Goal: Information Seeking & Learning: Learn about a topic

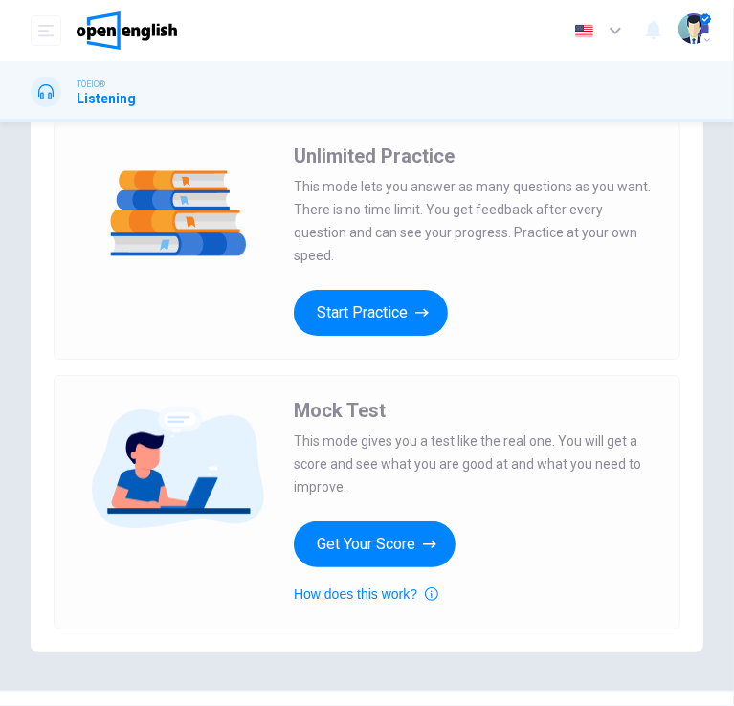
scroll to position [96, 0]
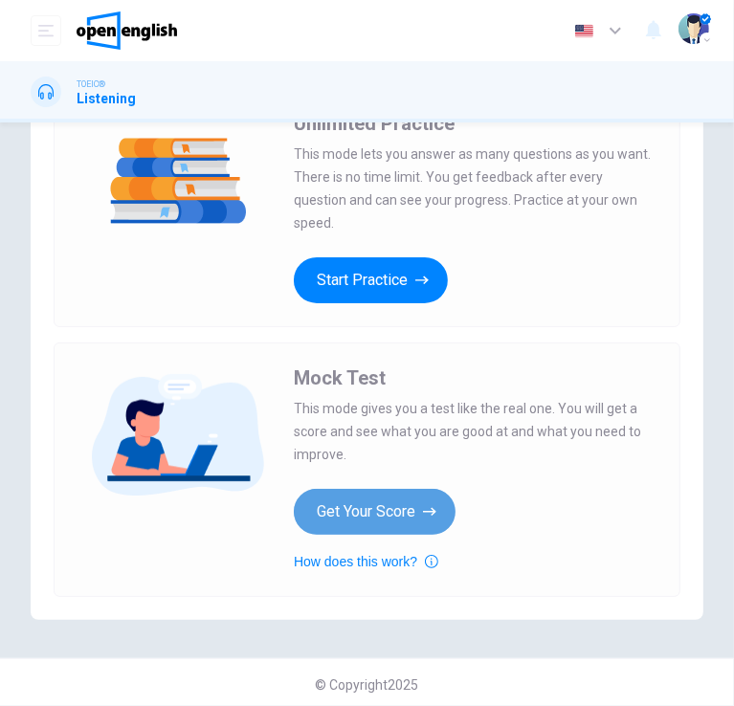
click at [398, 512] on button "Get Your Score" at bounding box center [375, 512] width 162 height 46
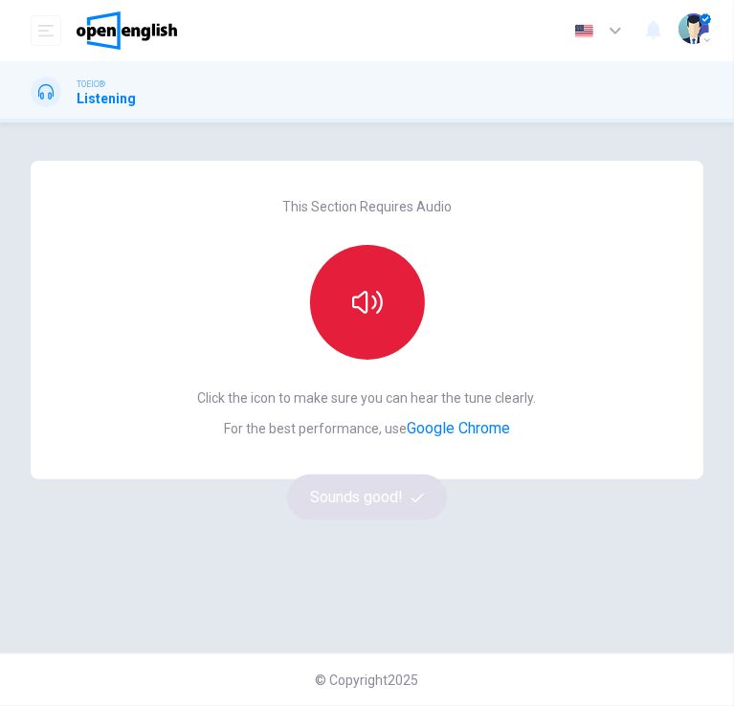
click at [402, 343] on button "button" at bounding box center [367, 302] width 115 height 115
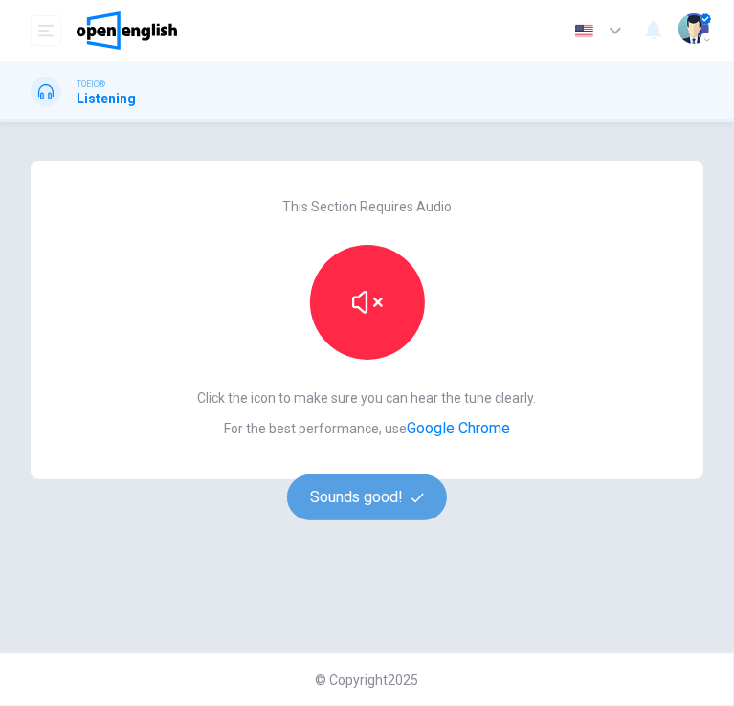
click at [358, 495] on button "Sounds good!" at bounding box center [367, 498] width 161 height 46
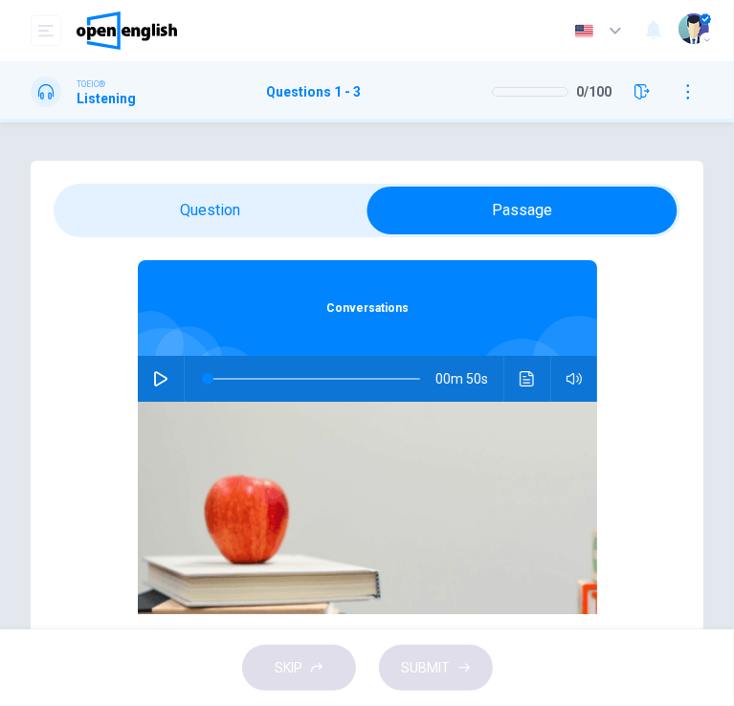
click at [153, 376] on icon "button" at bounding box center [160, 378] width 15 height 15
type input "**"
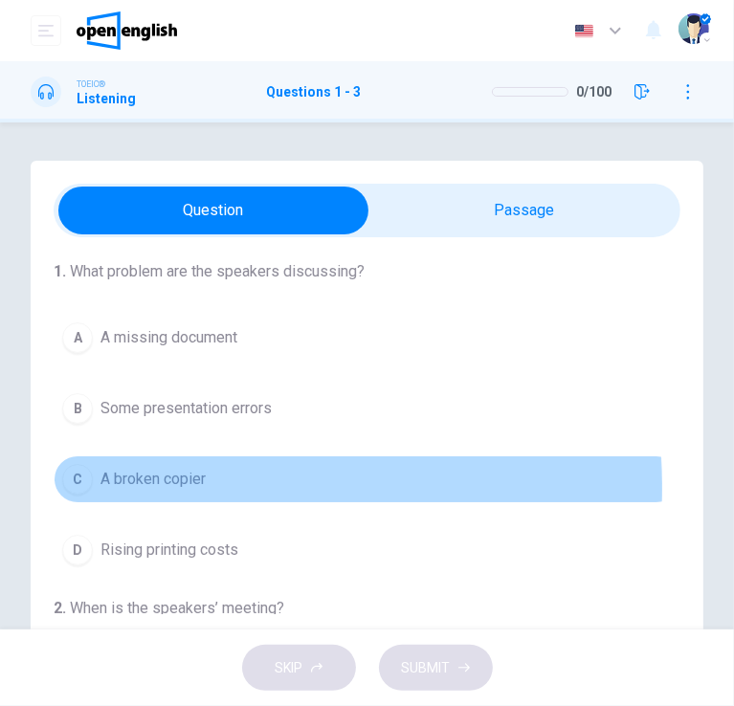
click at [167, 487] on span "A broken copier" at bounding box center [152, 479] width 105 height 23
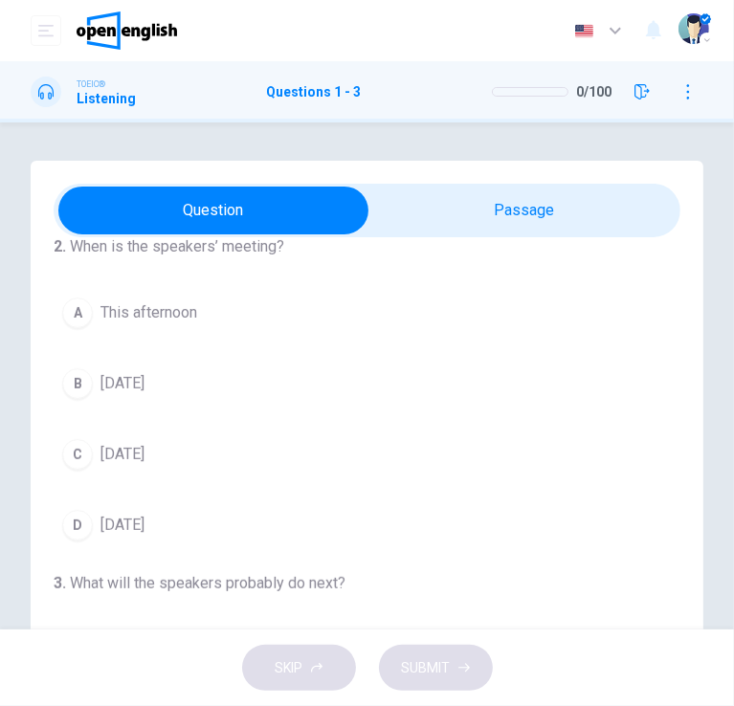
scroll to position [383, 0]
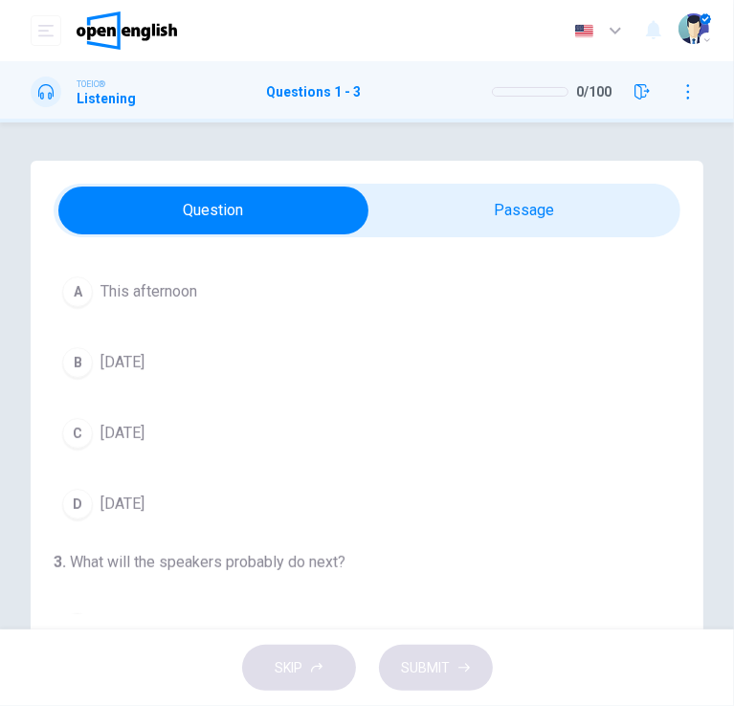
click at [145, 434] on span "[DATE]" at bounding box center [122, 433] width 44 height 23
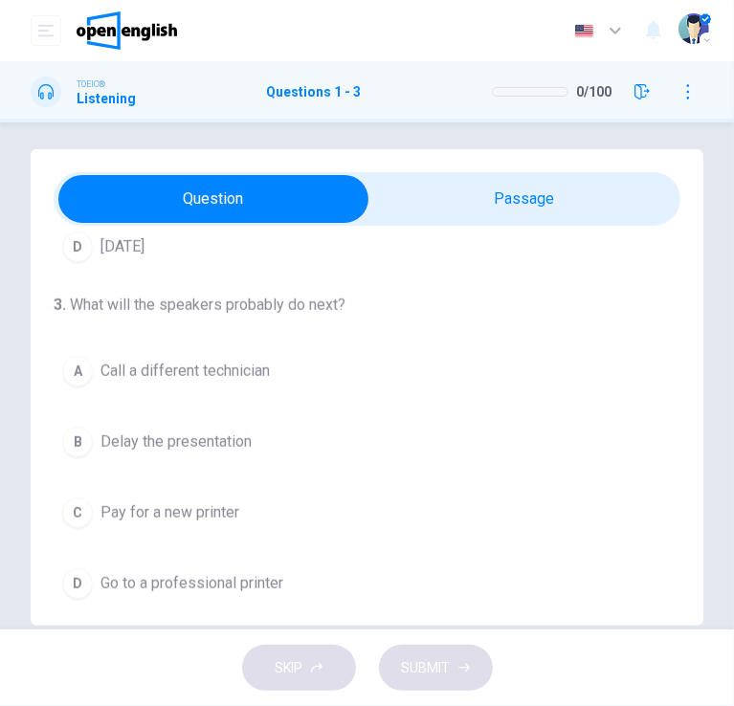
scroll to position [46, 0]
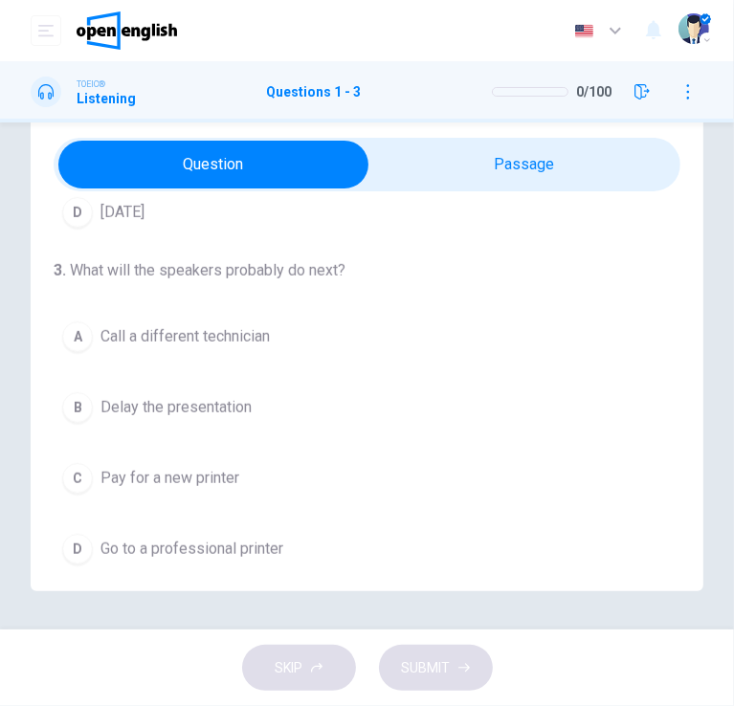
click at [212, 546] on span "Go to a professional printer" at bounding box center [191, 549] width 183 height 23
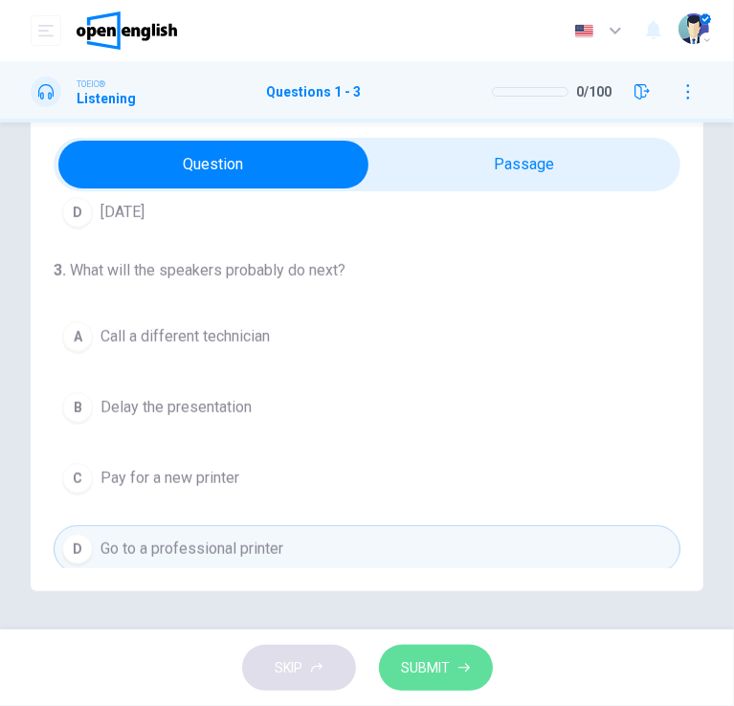
click at [422, 679] on span "SUBMIT" at bounding box center [426, 669] width 49 height 24
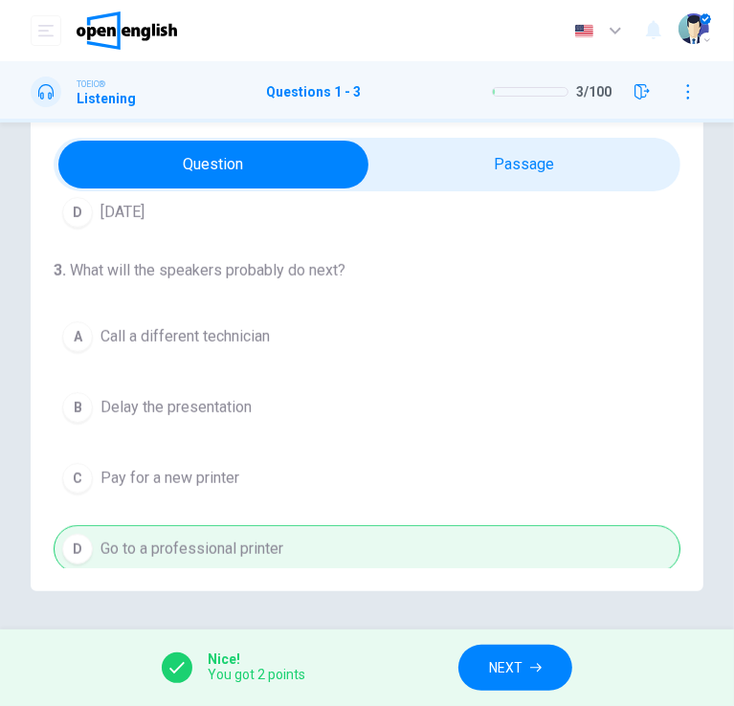
click at [513, 658] on span "NEXT" at bounding box center [505, 669] width 33 height 24
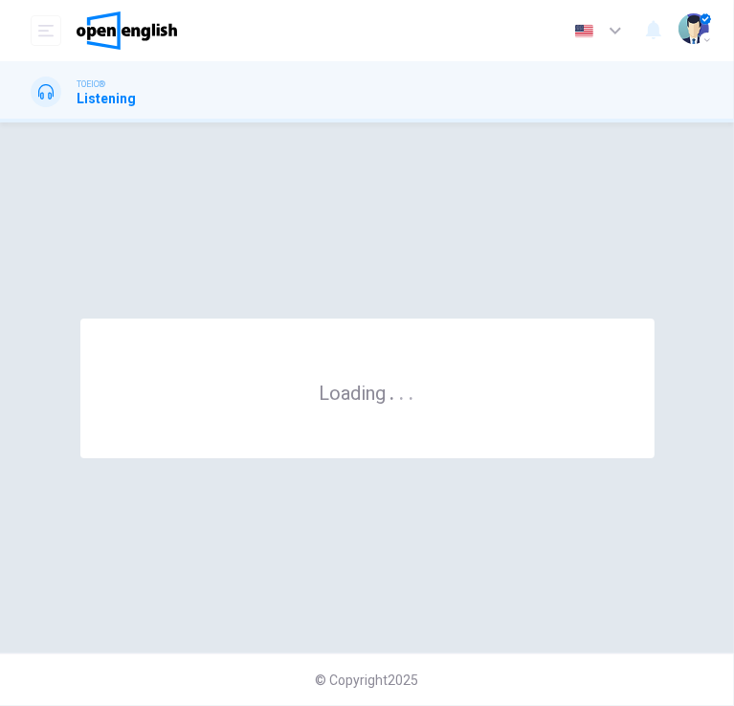
scroll to position [0, 0]
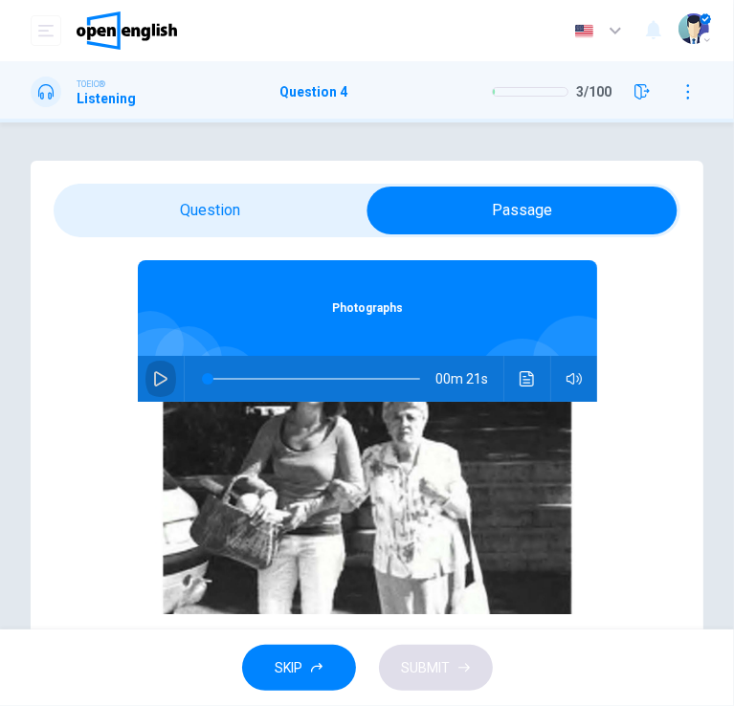
click at [153, 376] on icon "button" at bounding box center [160, 378] width 15 height 15
type input "*"
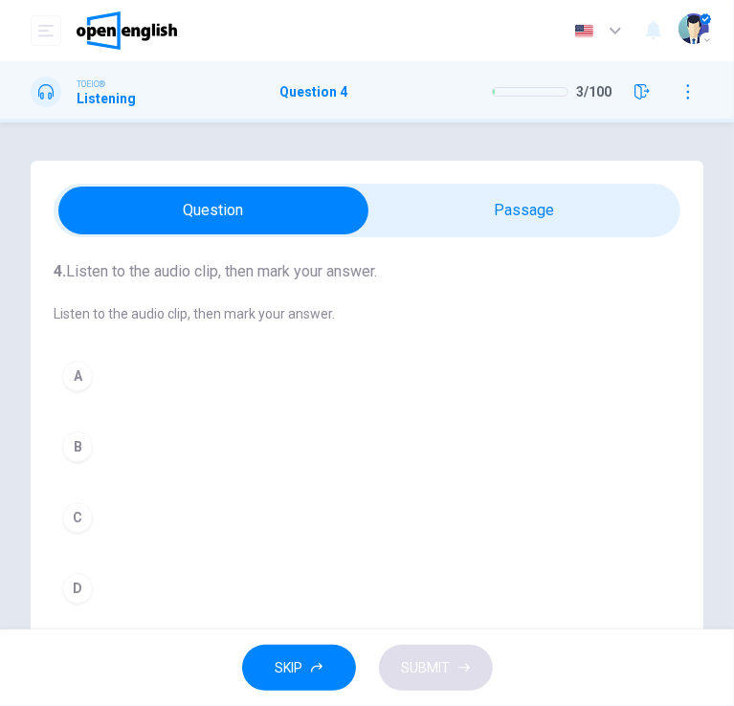
click at [80, 592] on div "D" at bounding box center [77, 588] width 31 height 31
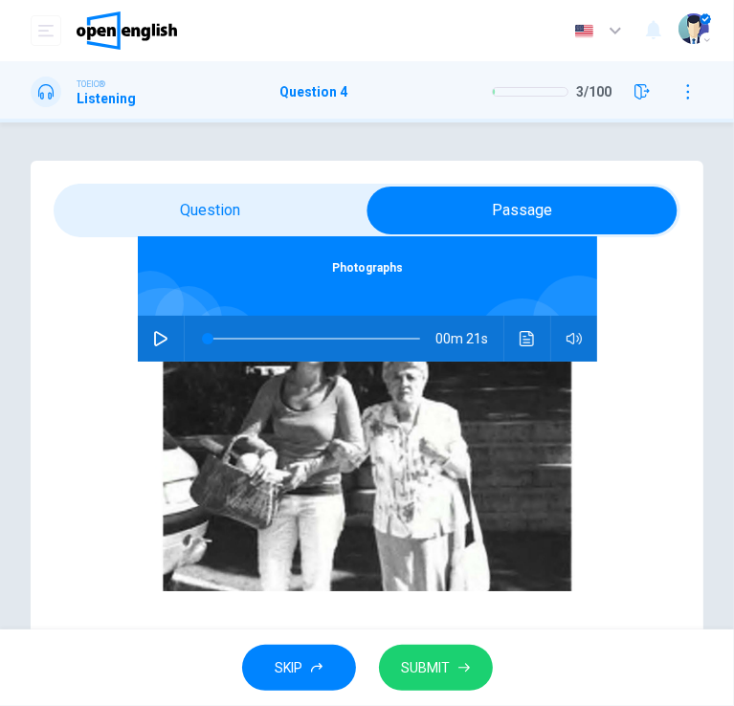
scroll to position [19, 0]
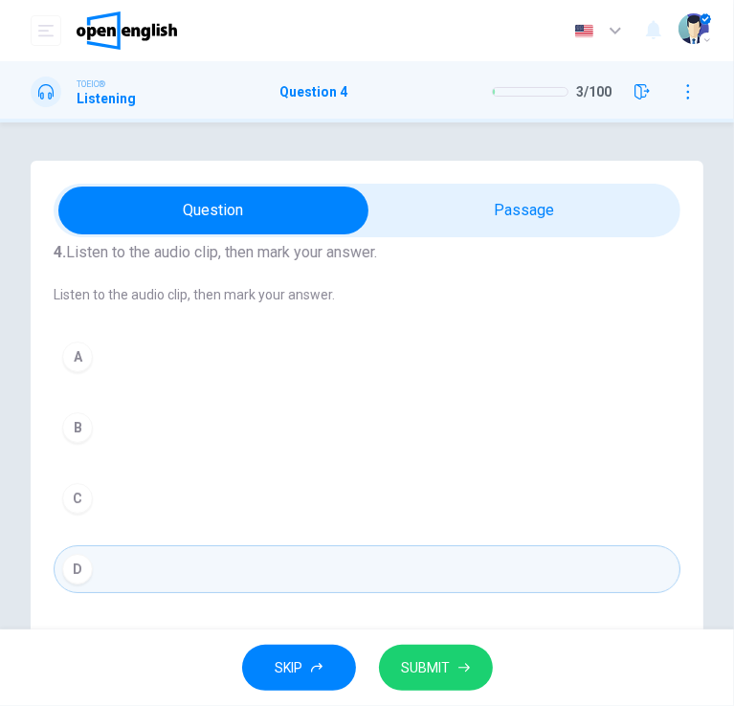
click at [435, 660] on span "SUBMIT" at bounding box center [426, 669] width 49 height 24
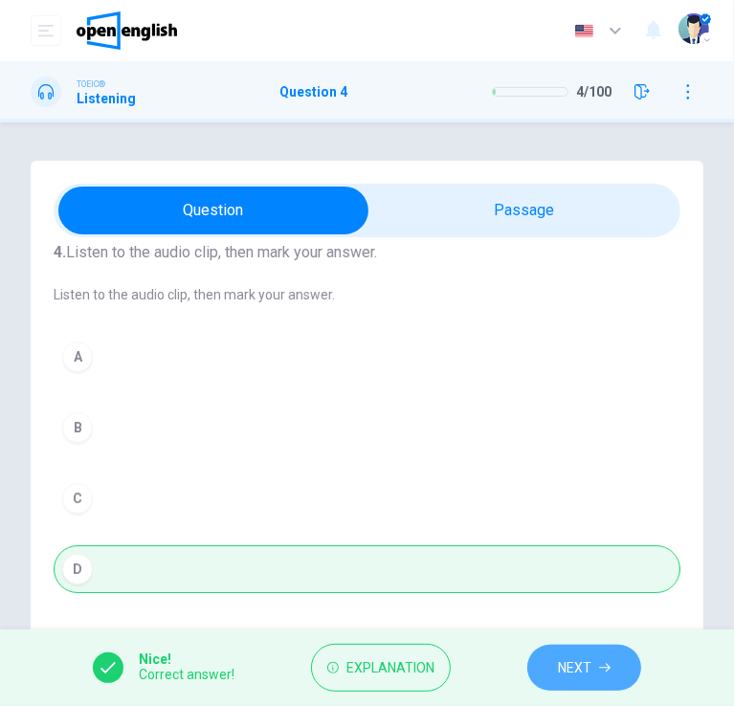
click at [582, 665] on span "NEXT" at bounding box center [574, 669] width 33 height 24
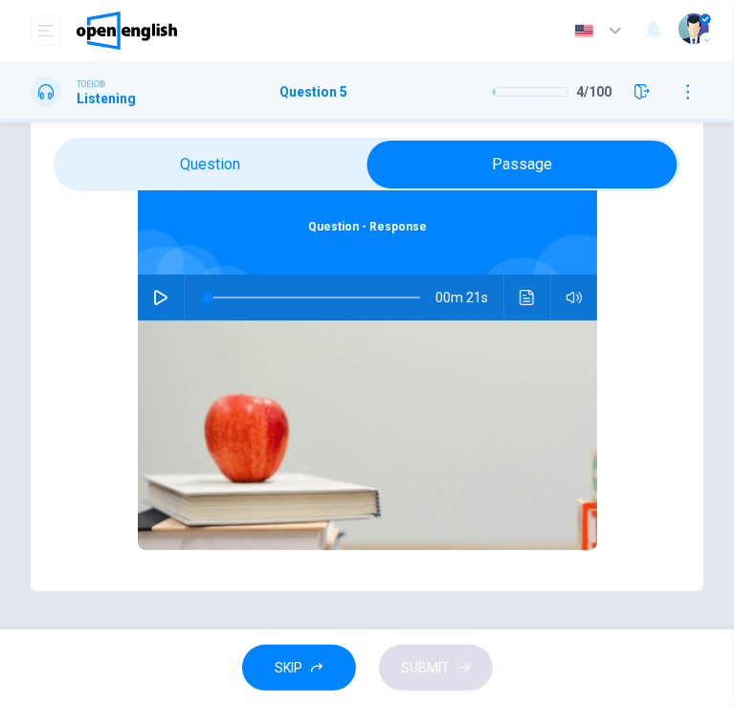
scroll to position [40, 0]
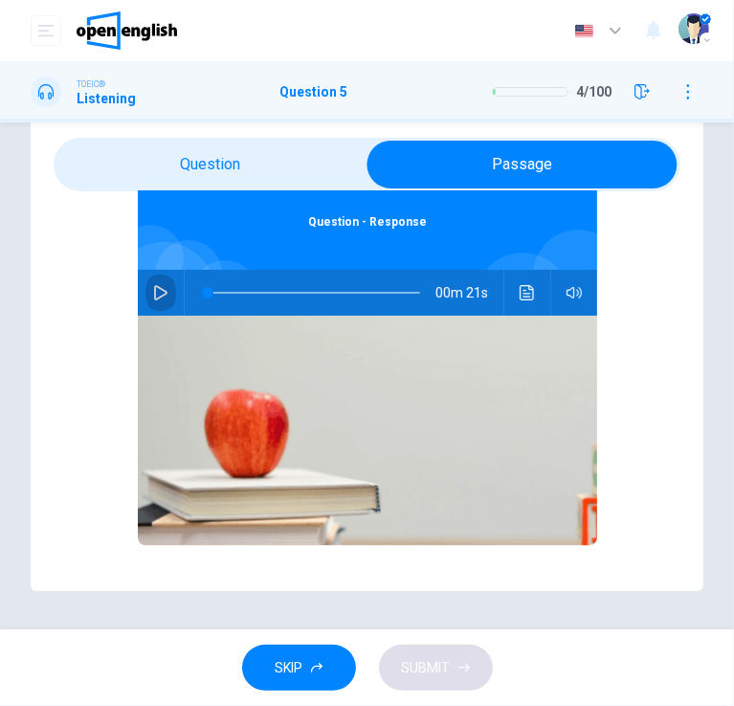
click at [145, 288] on button "button" at bounding box center [160, 293] width 31 height 46
type input "*"
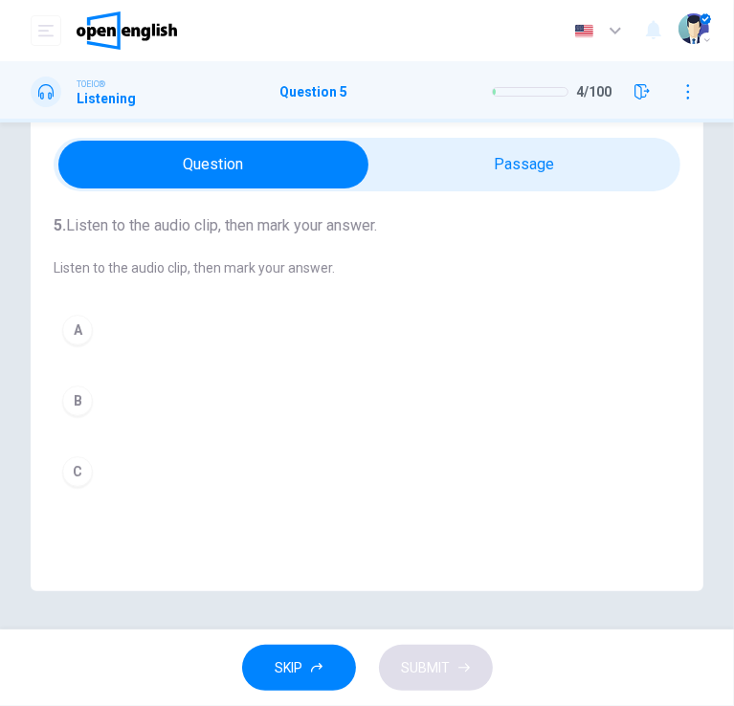
click at [76, 408] on div "B" at bounding box center [77, 401] width 31 height 31
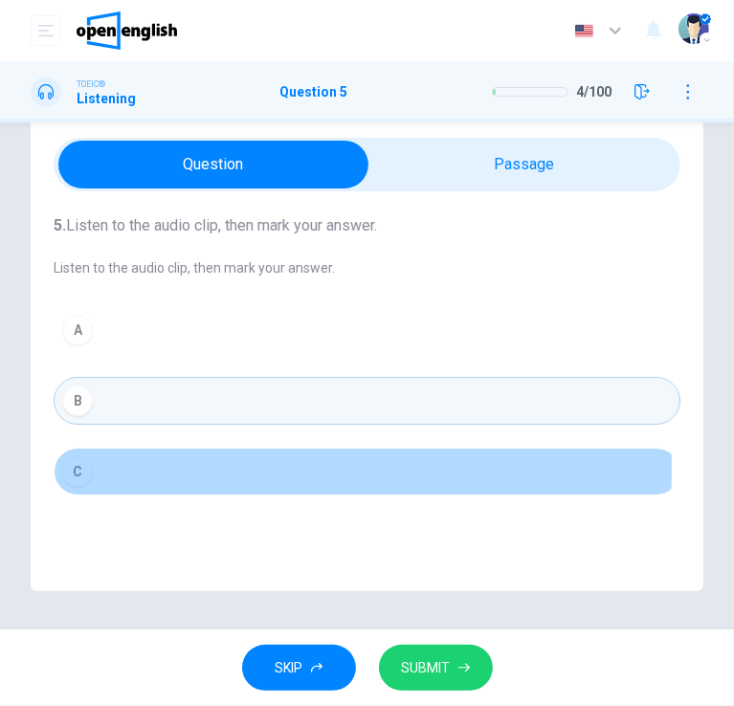
click at [92, 468] on button "C" at bounding box center [367, 472] width 627 height 48
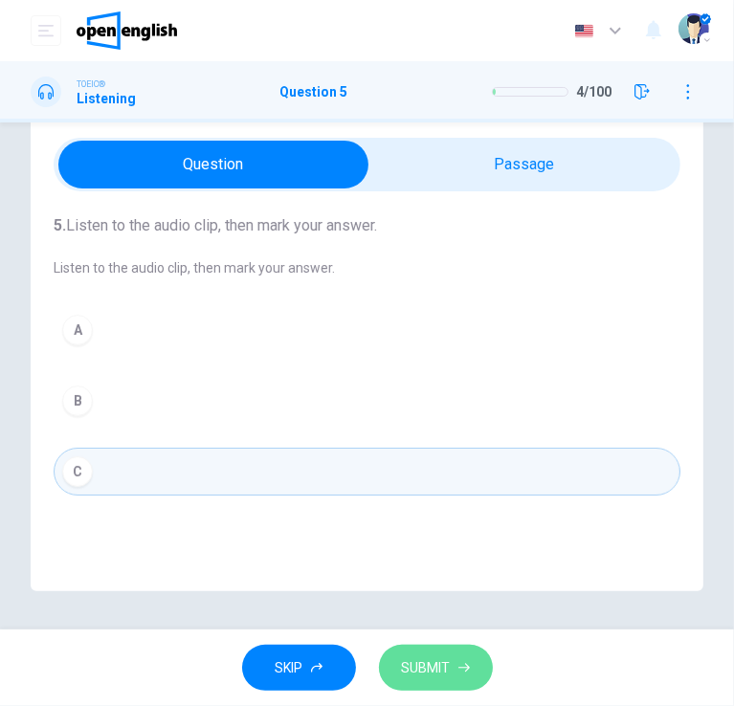
click at [425, 662] on span "SUBMIT" at bounding box center [426, 669] width 49 height 24
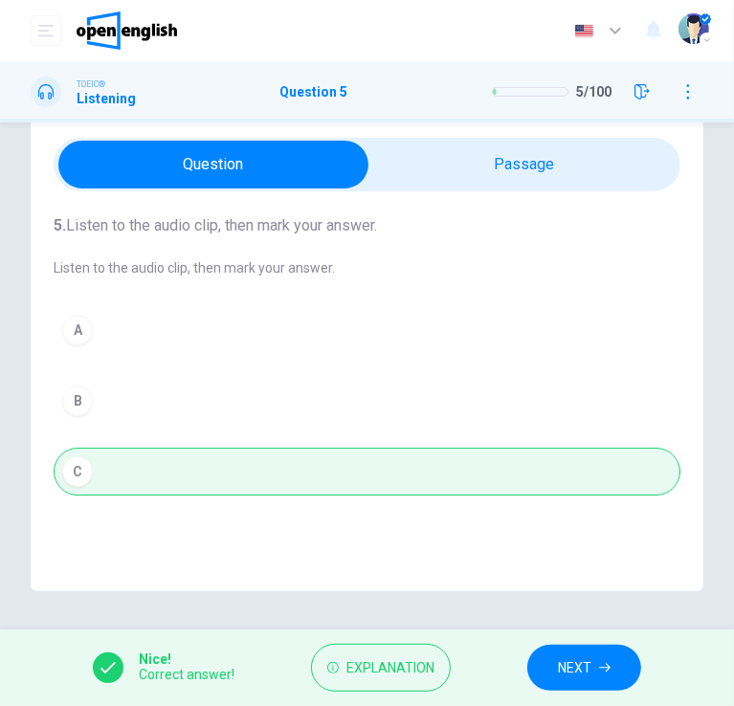
click at [563, 663] on span "NEXT" at bounding box center [574, 669] width 33 height 24
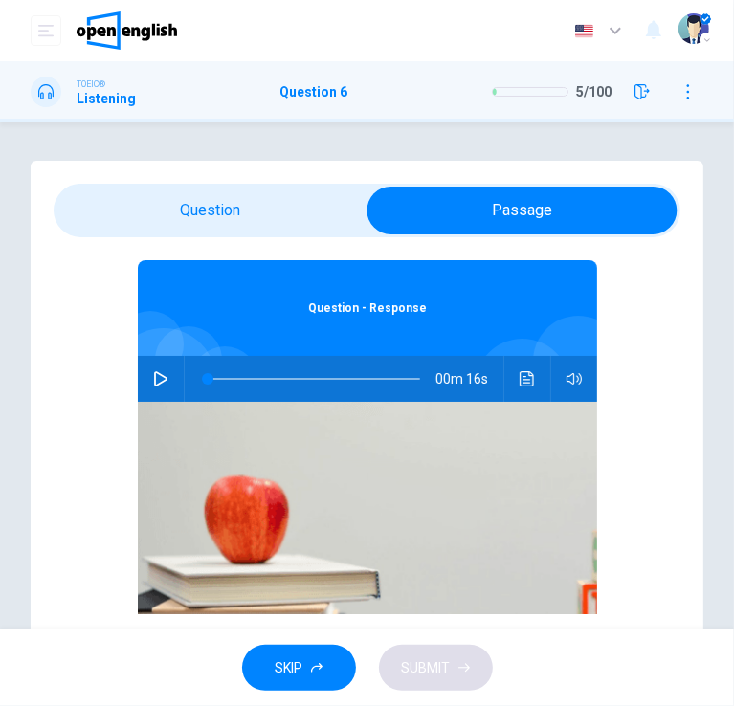
click at [163, 385] on button "button" at bounding box center [160, 379] width 31 height 46
type input "**"
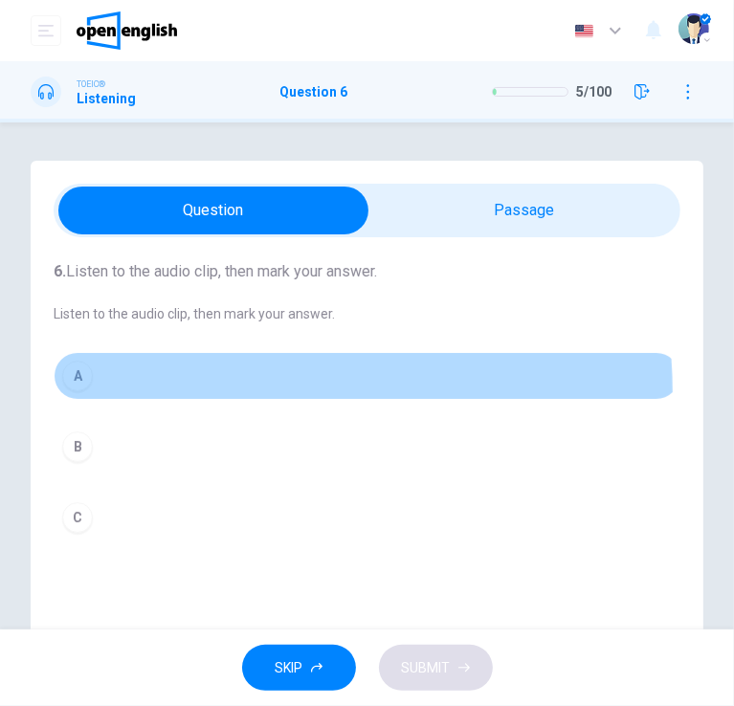
click at [89, 397] on button "A" at bounding box center [367, 376] width 627 height 48
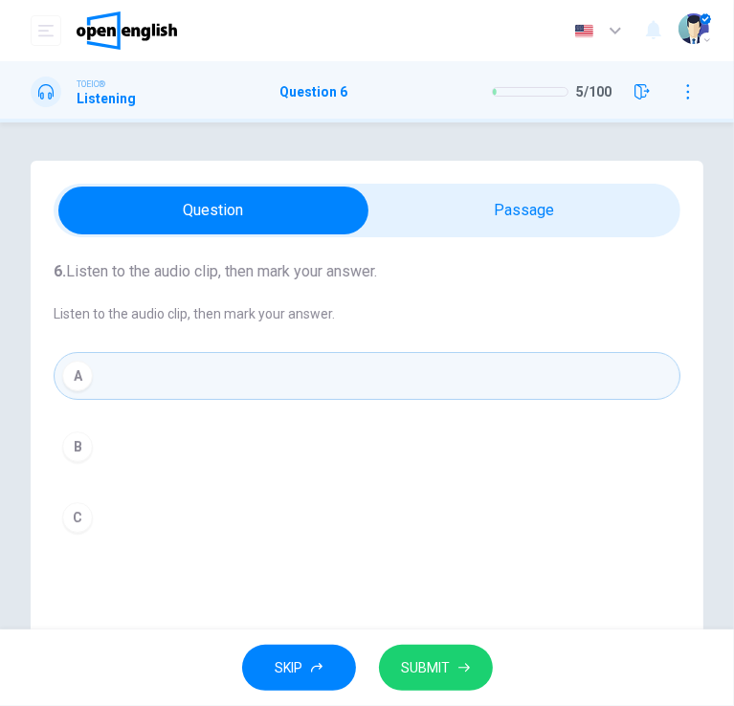
click at [435, 680] on button "SUBMIT" at bounding box center [436, 668] width 114 height 47
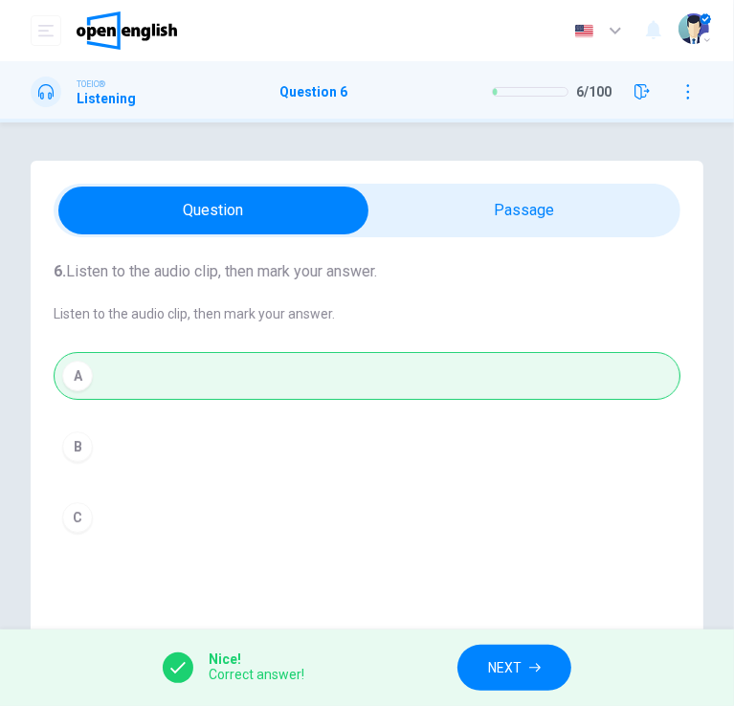
click at [543, 653] on button "NEXT" at bounding box center [514, 668] width 114 height 47
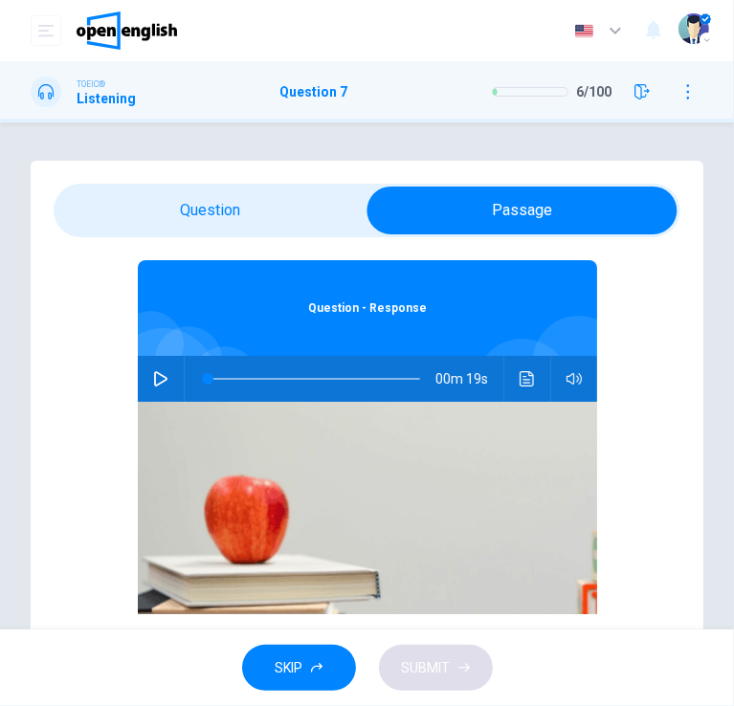
click at [154, 372] on icon "button" at bounding box center [160, 378] width 15 height 15
type input "*"
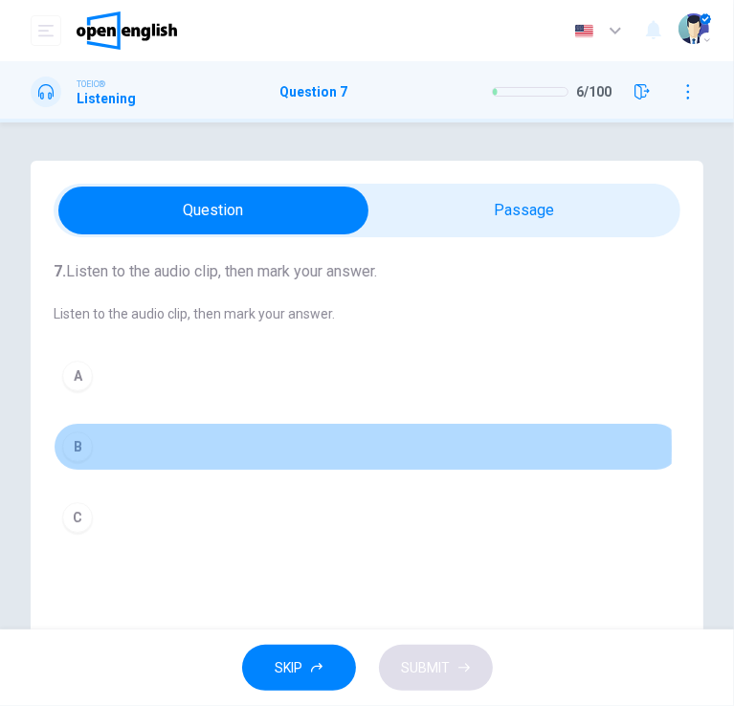
click at [89, 448] on div "B" at bounding box center [77, 447] width 31 height 31
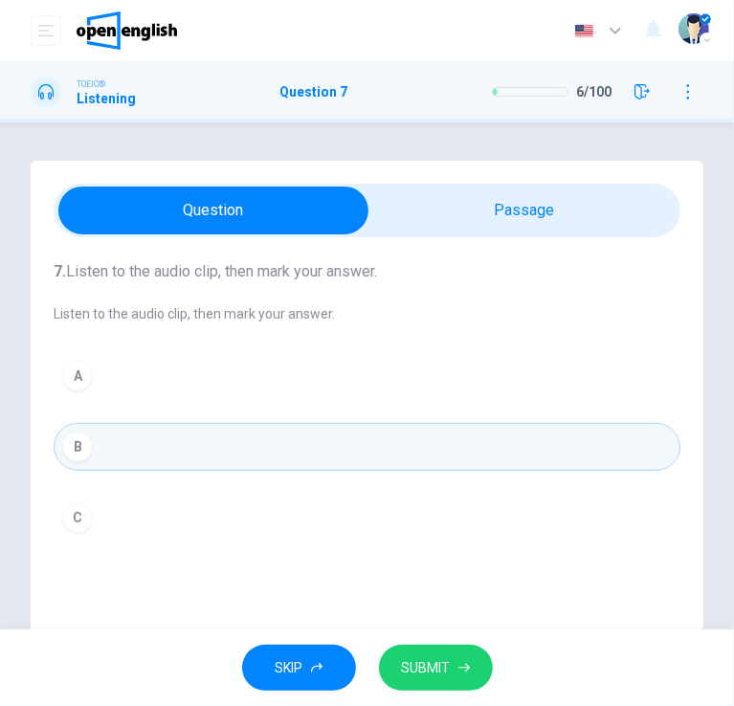
click at [475, 654] on button "SUBMIT" at bounding box center [436, 668] width 114 height 47
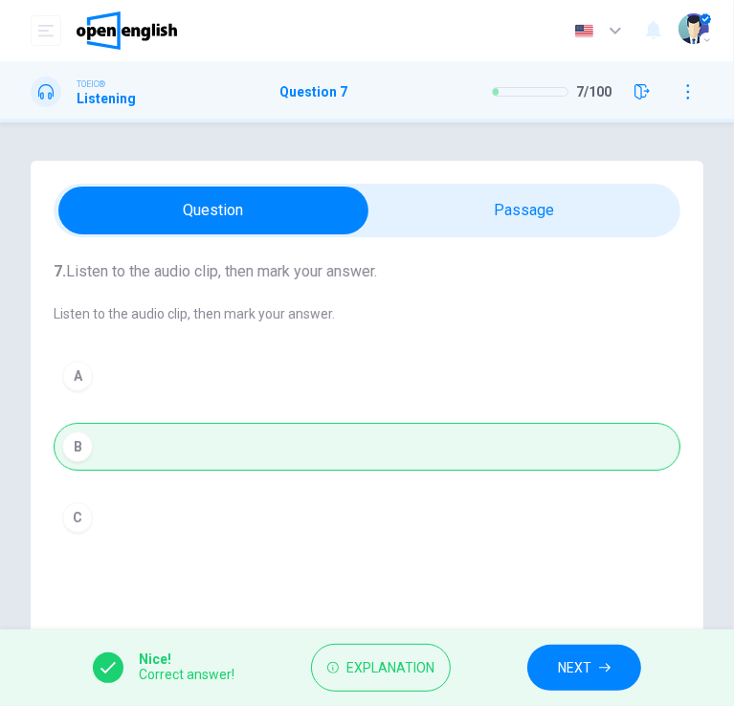
click at [541, 671] on button "NEXT" at bounding box center [584, 668] width 114 height 47
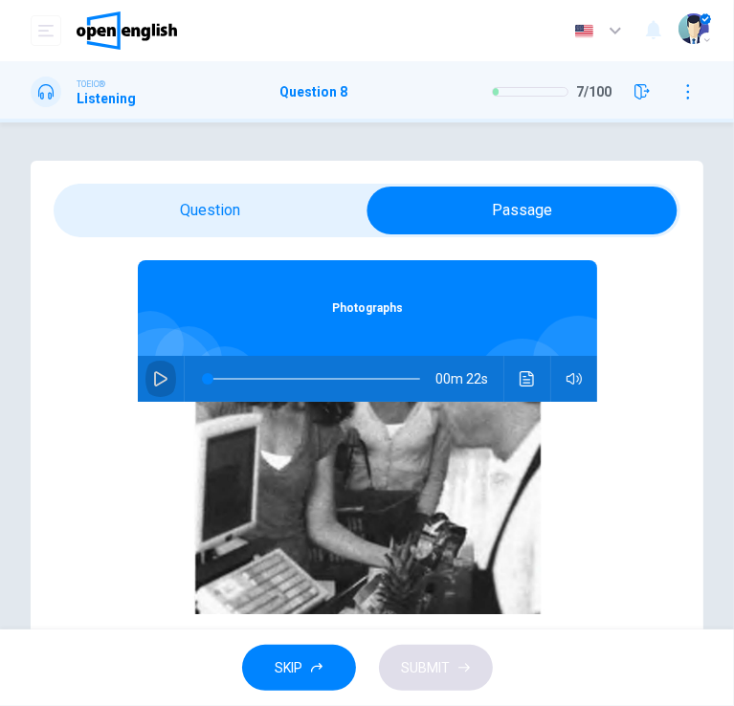
click at [154, 373] on icon "button" at bounding box center [160, 378] width 13 height 15
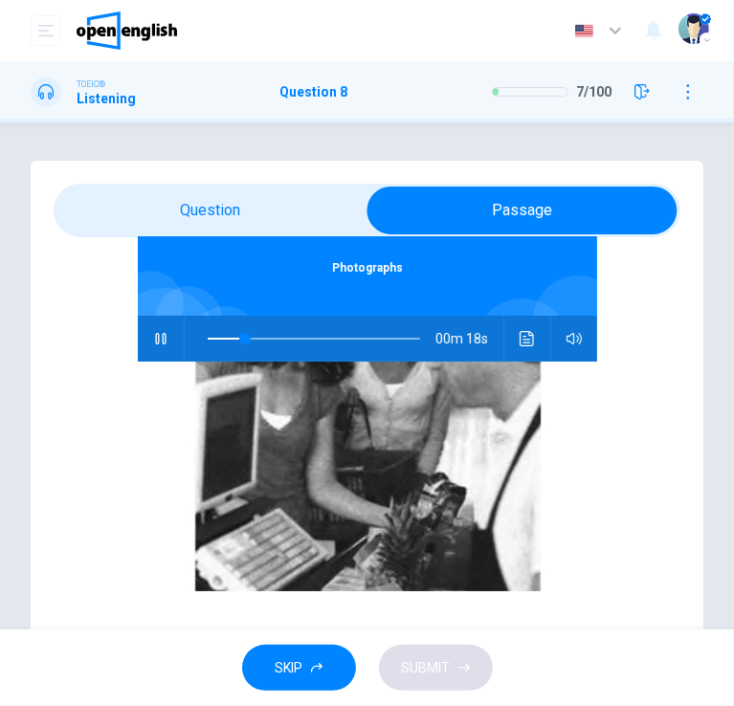
type input "**"
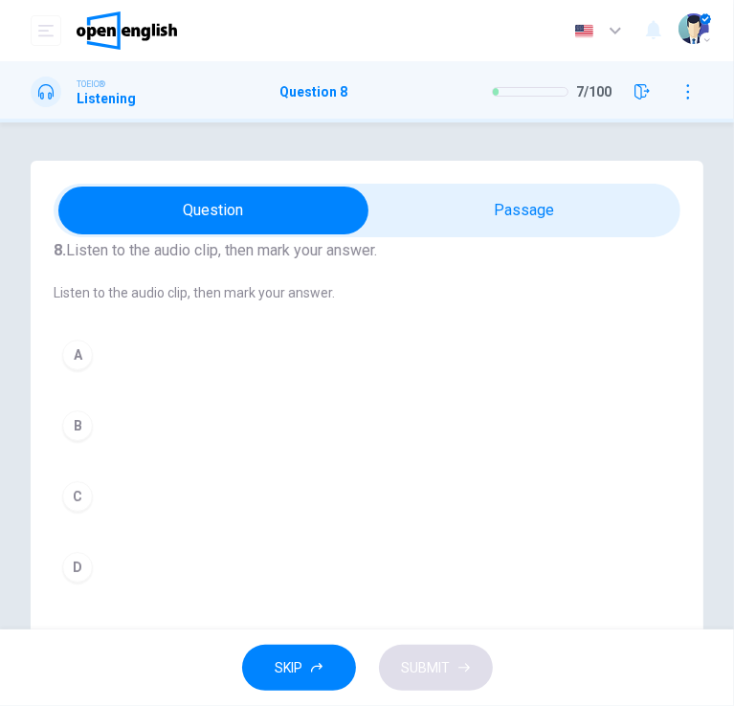
scroll to position [19, 0]
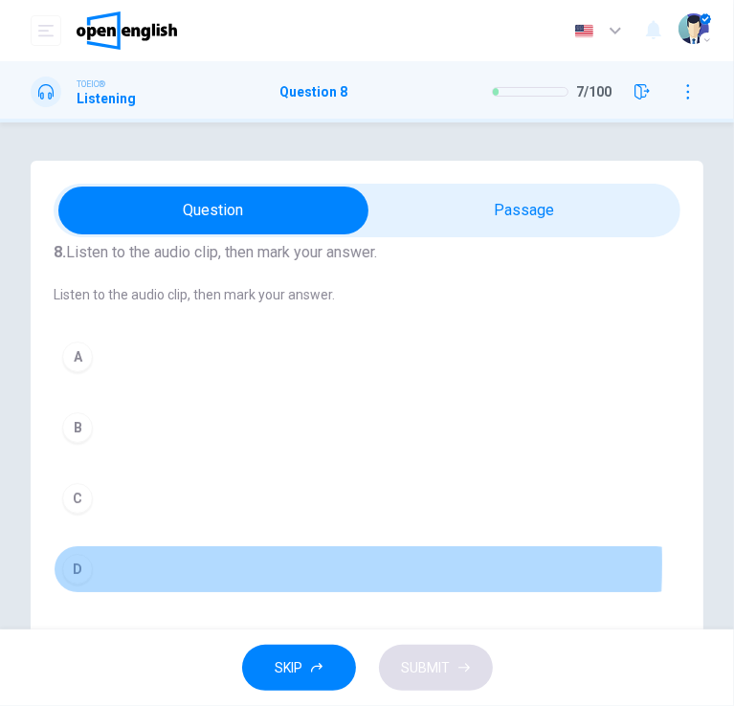
click at [83, 562] on div "D" at bounding box center [77, 569] width 31 height 31
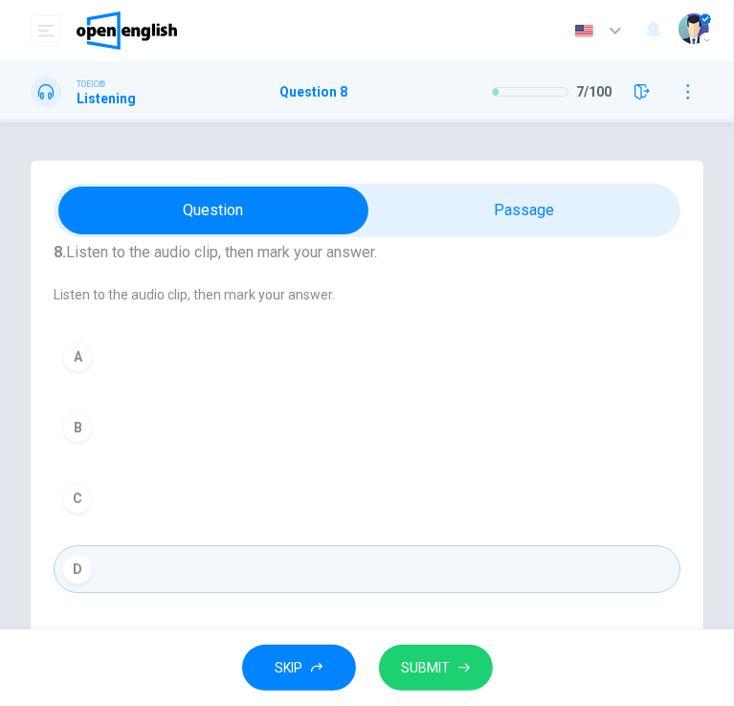
click at [412, 658] on span "SUBMIT" at bounding box center [426, 669] width 49 height 24
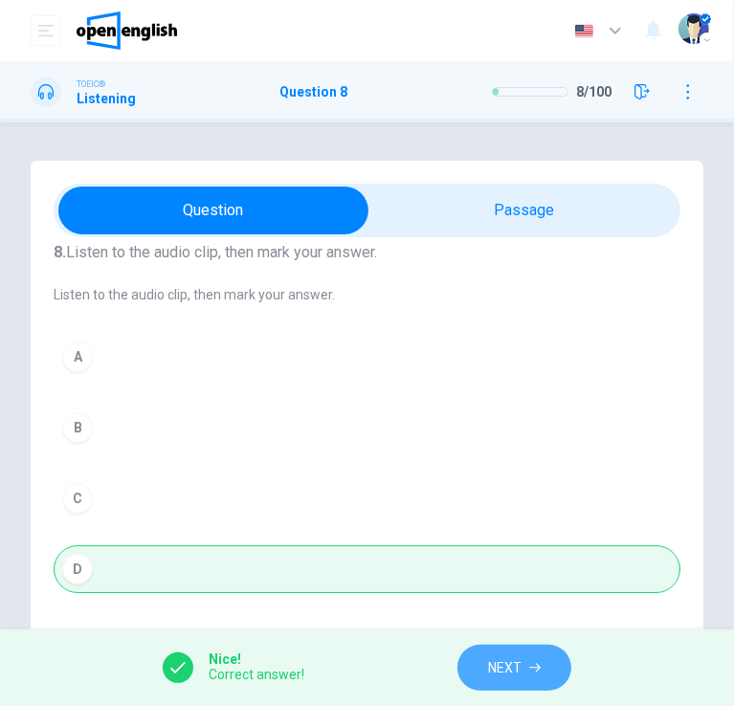
click at [509, 670] on span "NEXT" at bounding box center [504, 669] width 33 height 24
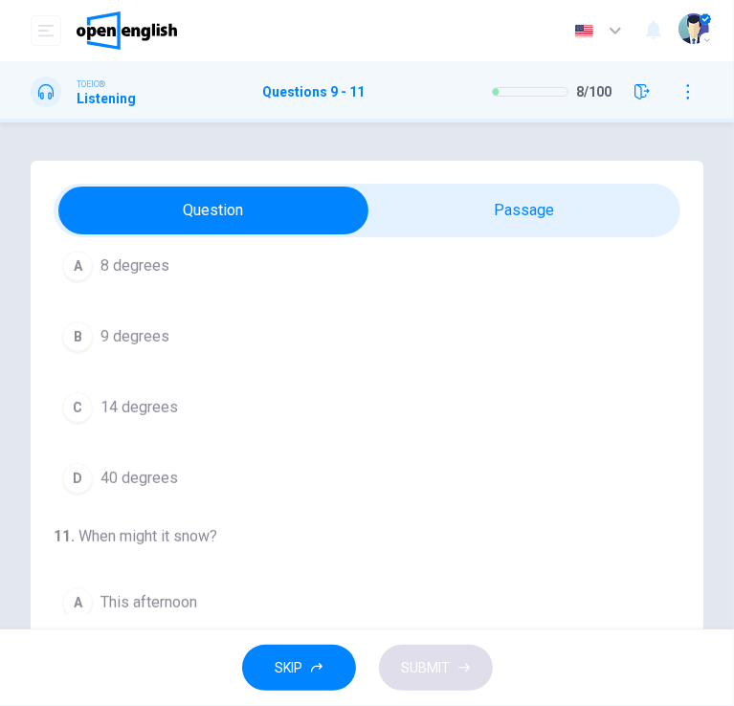
scroll to position [0, 0]
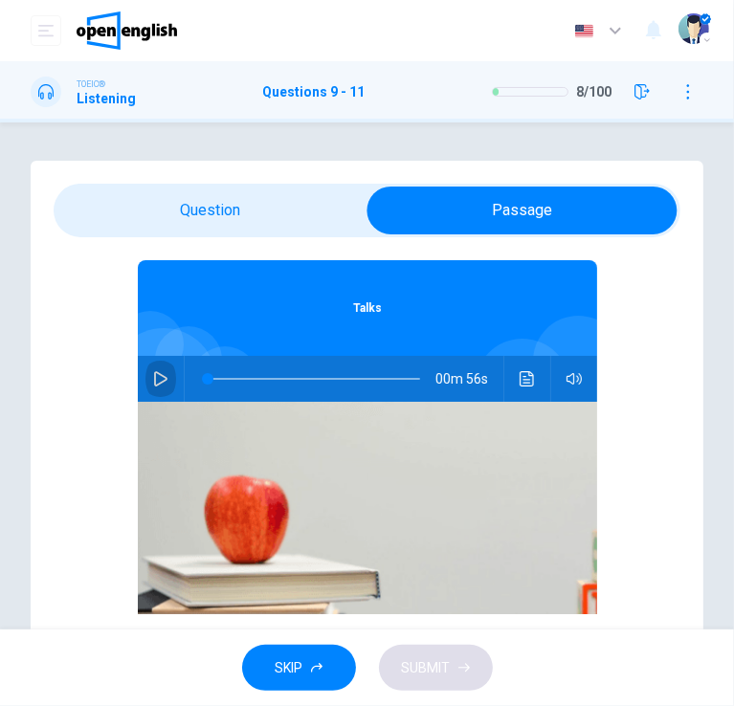
click at [154, 375] on icon "button" at bounding box center [160, 378] width 13 height 15
type input "*"
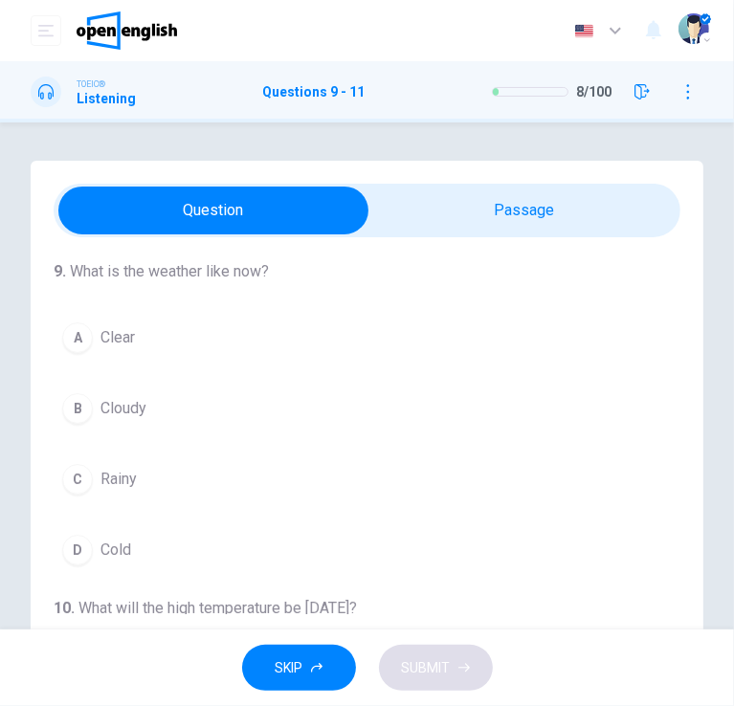
click at [76, 338] on div "A" at bounding box center [77, 338] width 31 height 31
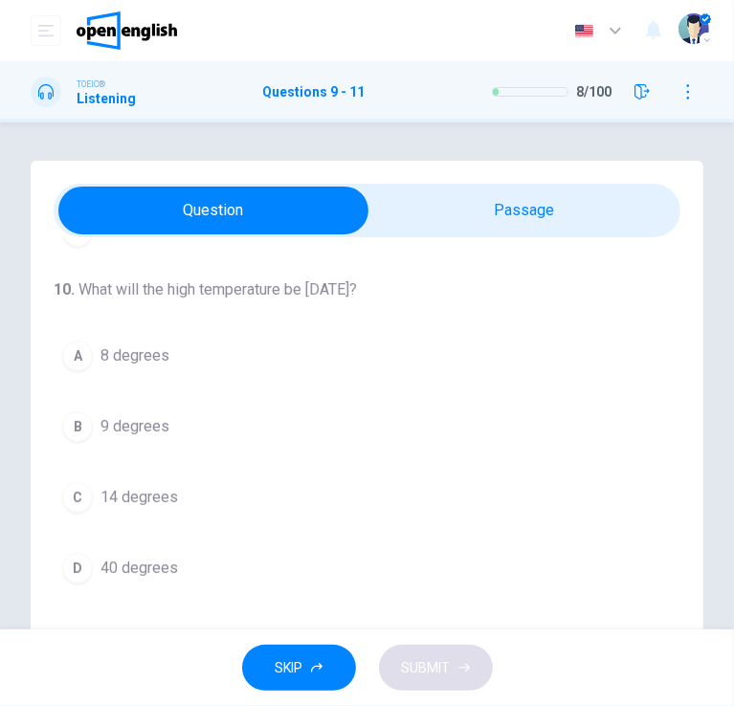
scroll to position [287, 0]
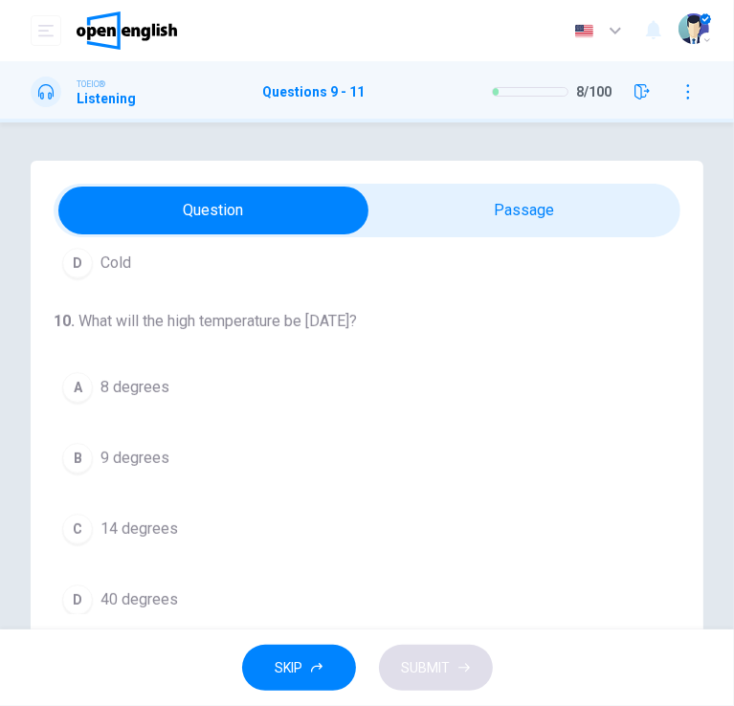
click at [127, 518] on span "14 degrees" at bounding box center [139, 529] width 78 height 23
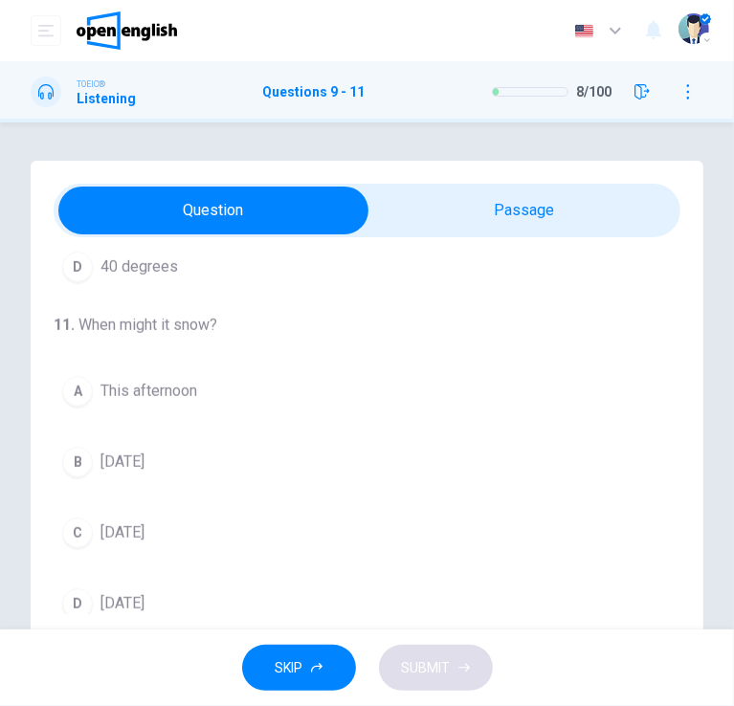
scroll to position [629, 0]
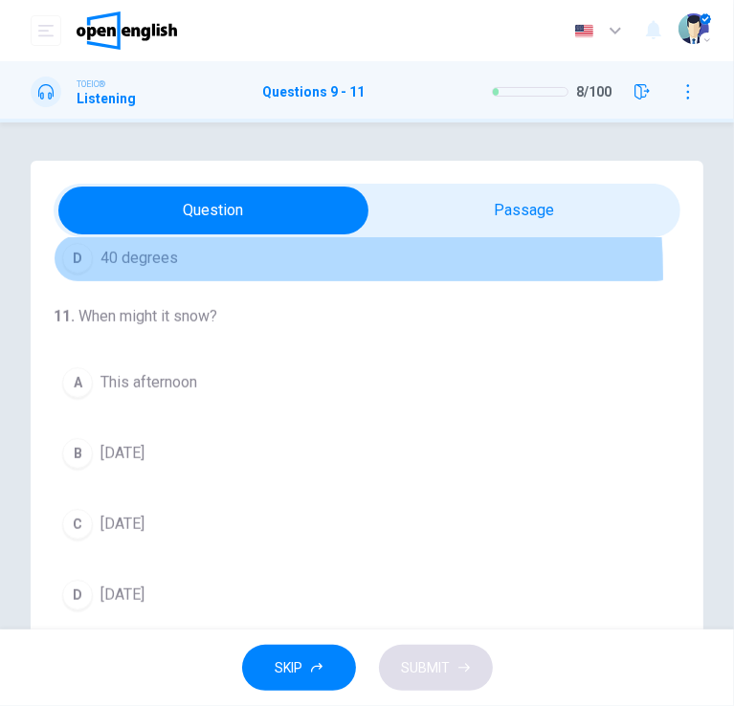
click at [146, 271] on button "D 40 degrees" at bounding box center [367, 258] width 627 height 48
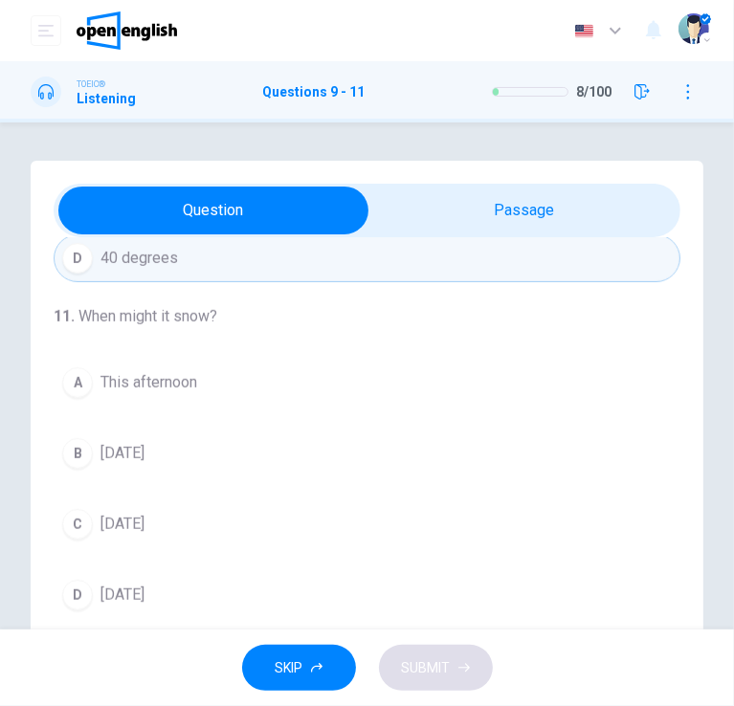
scroll to position [46, 0]
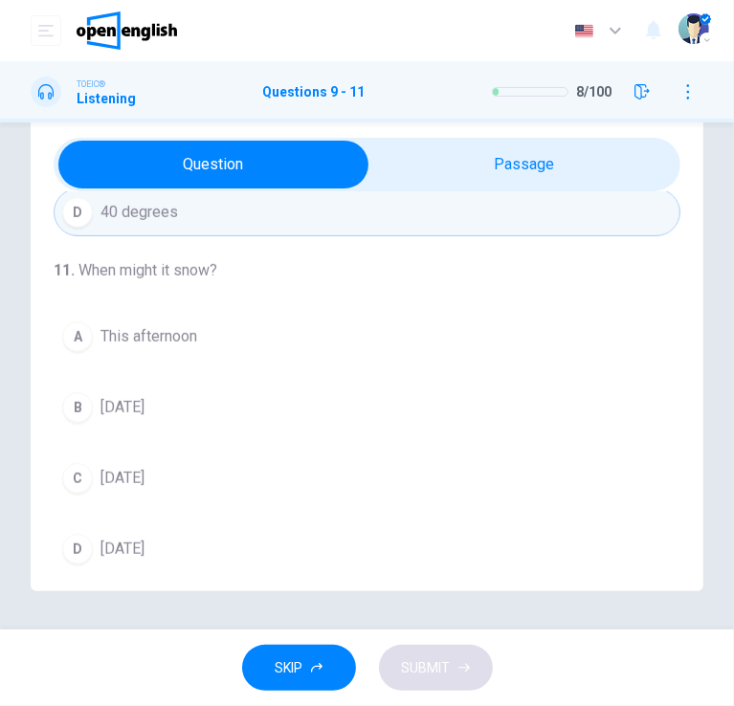
click at [123, 469] on span "[DATE]" at bounding box center [122, 478] width 44 height 23
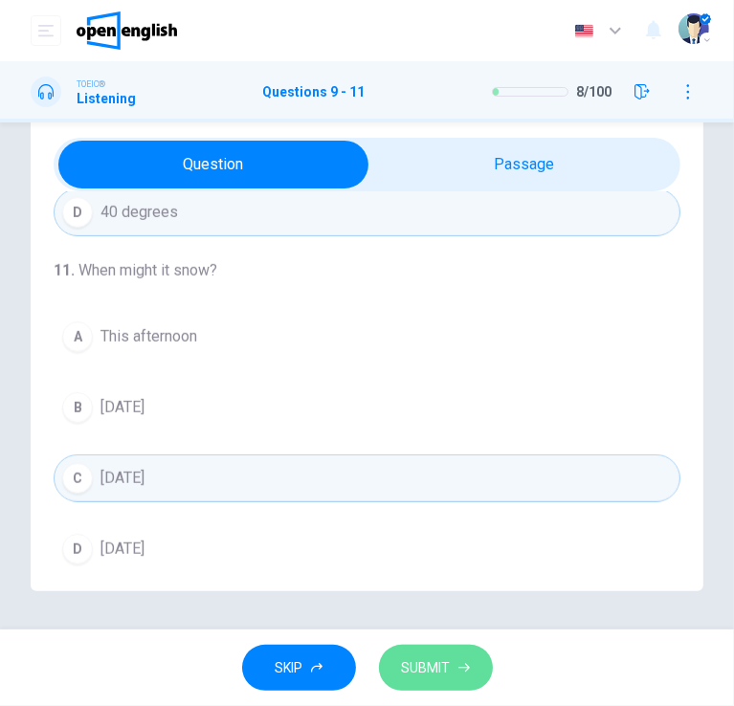
click at [477, 671] on button "SUBMIT" at bounding box center [436, 668] width 114 height 47
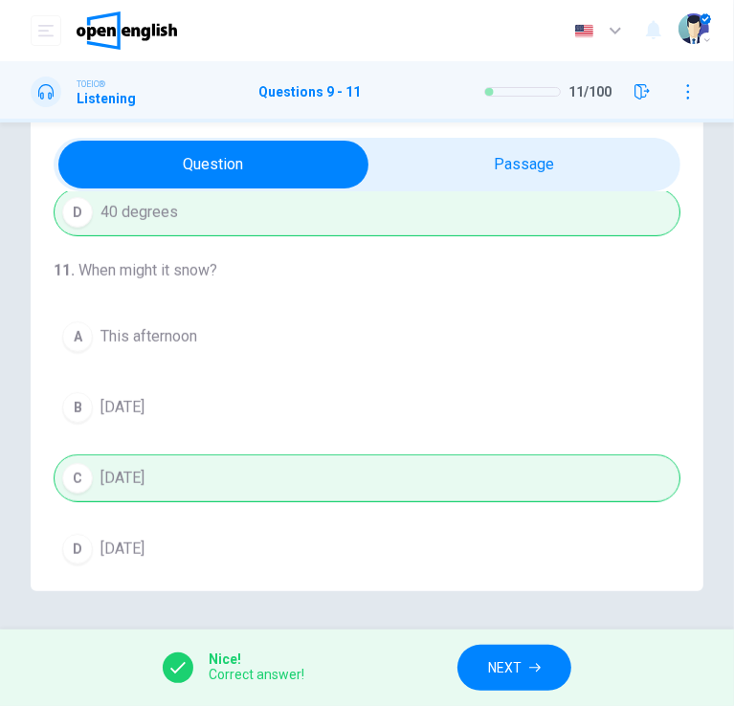
click at [498, 663] on span "NEXT" at bounding box center [504, 669] width 33 height 24
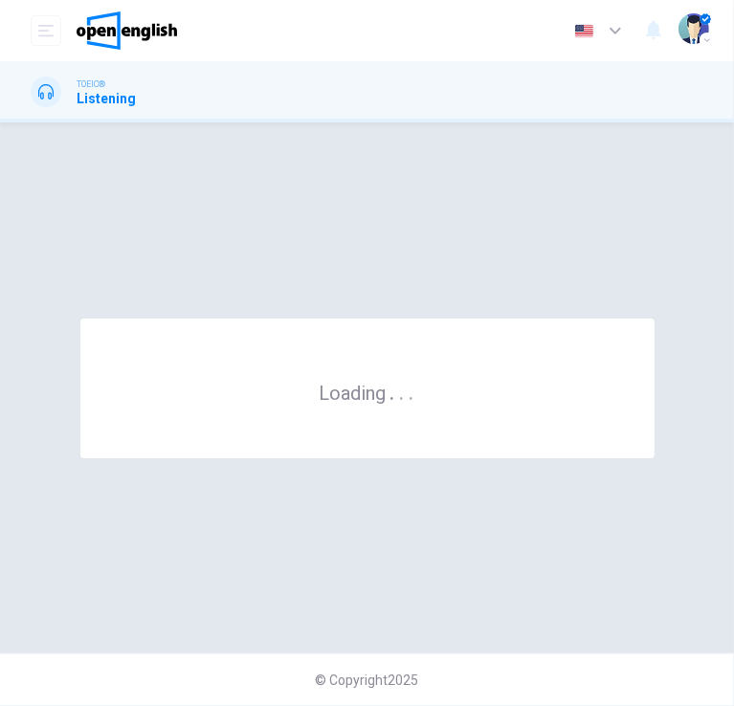
scroll to position [0, 0]
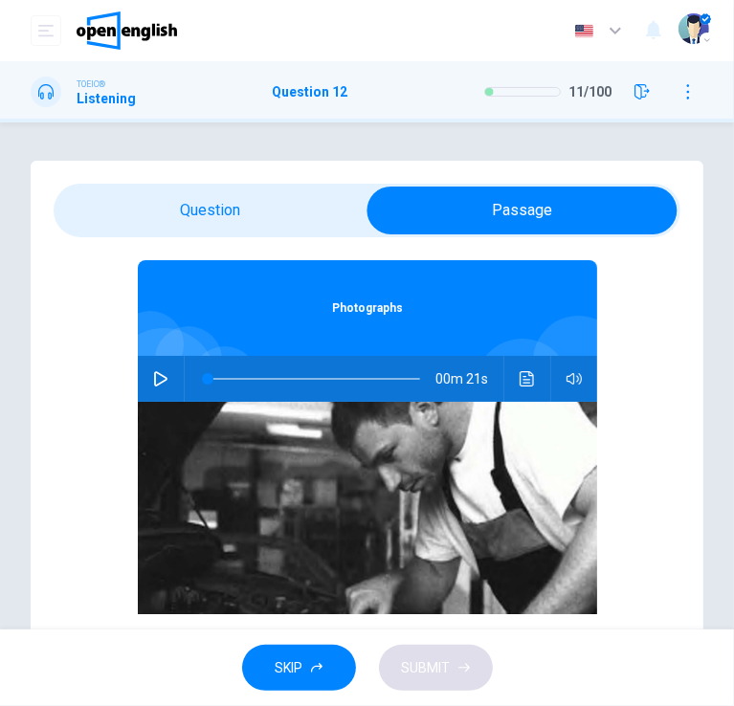
click at [153, 372] on icon "button" at bounding box center [160, 378] width 15 height 15
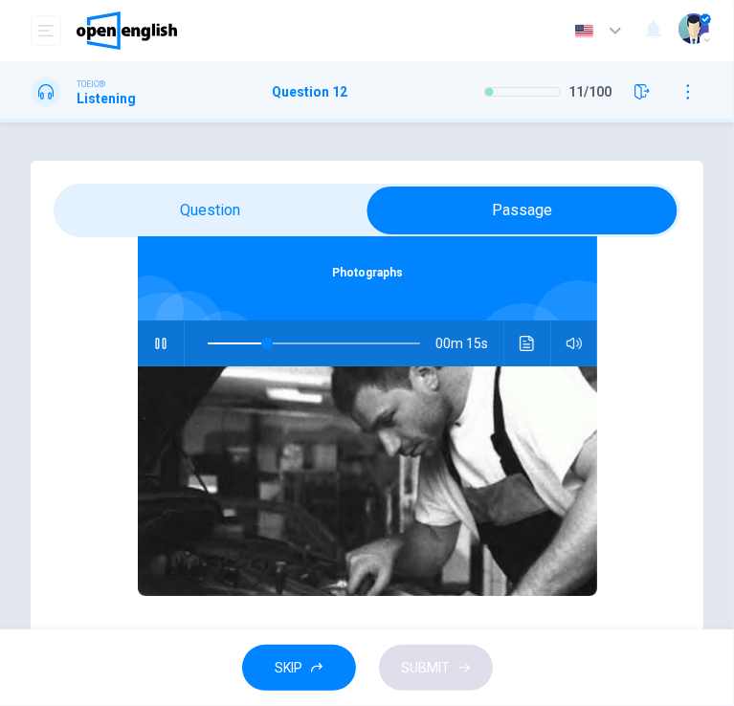
scroll to position [40, 0]
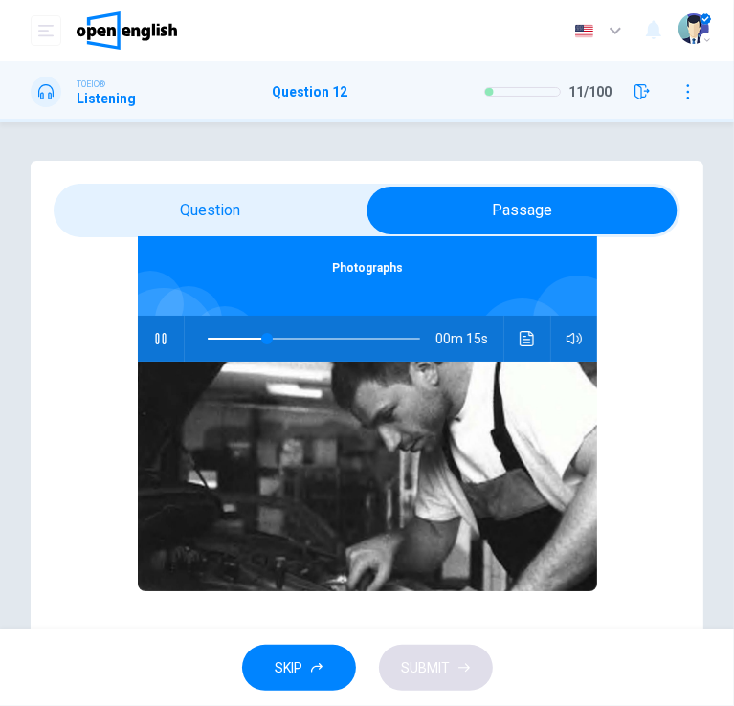
type input "**"
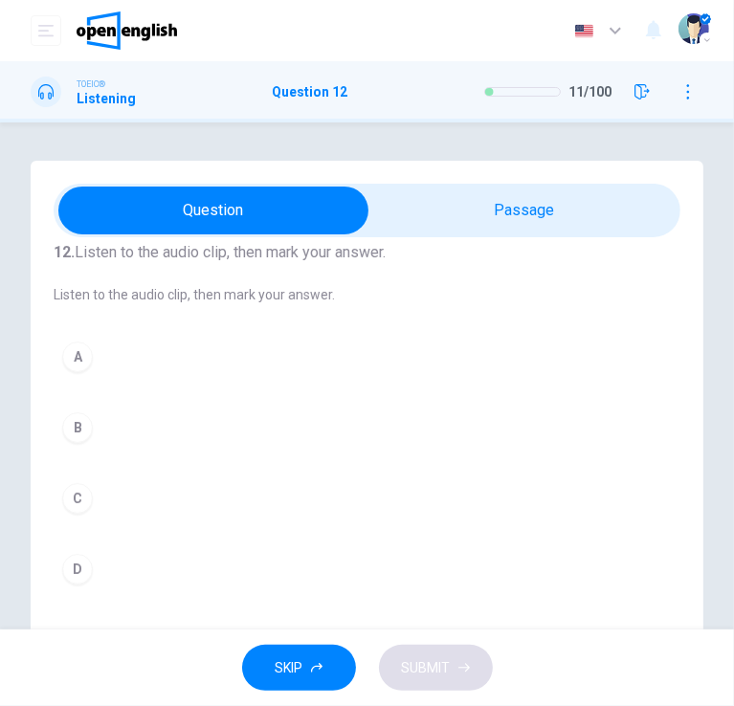
click at [61, 364] on button "A" at bounding box center [367, 357] width 627 height 48
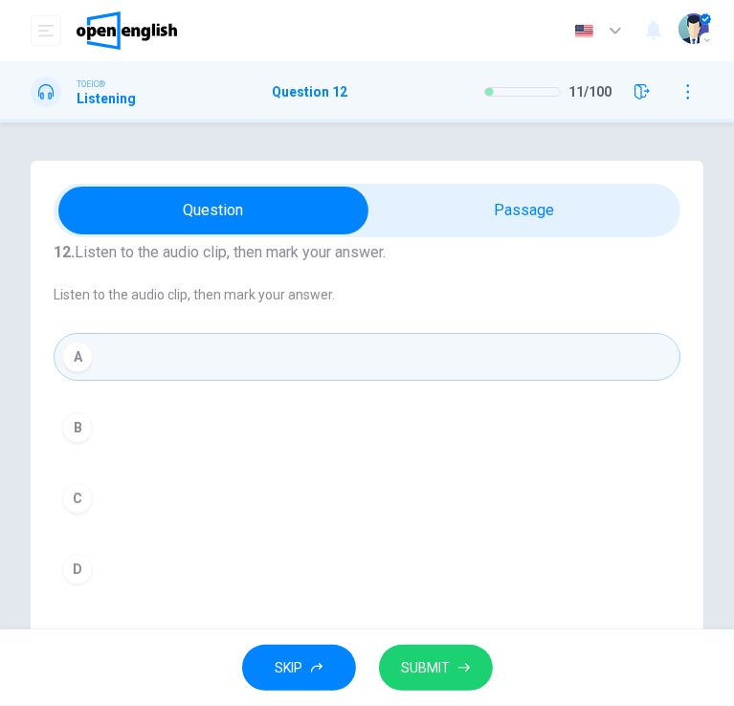
click at [430, 663] on span "SUBMIT" at bounding box center [426, 669] width 49 height 24
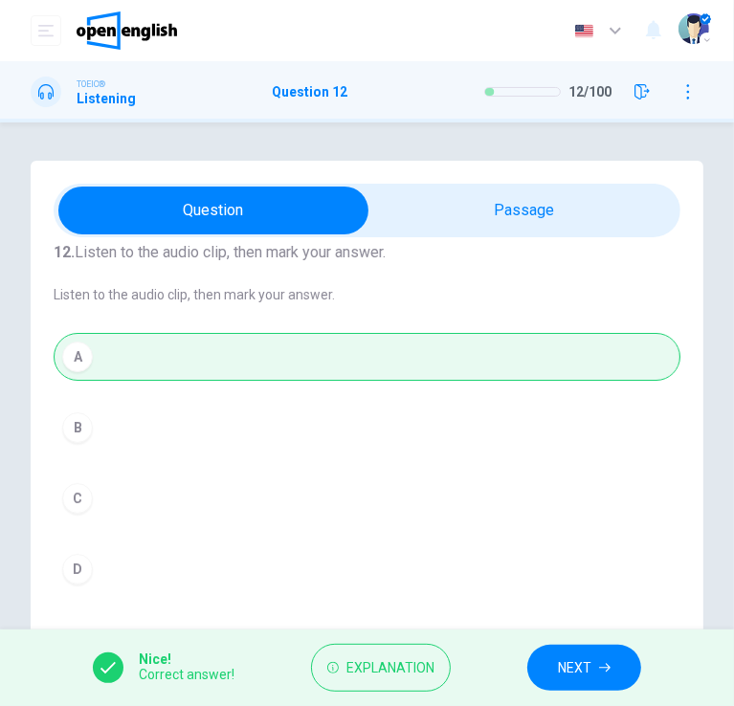
click at [582, 674] on span "NEXT" at bounding box center [574, 669] width 33 height 24
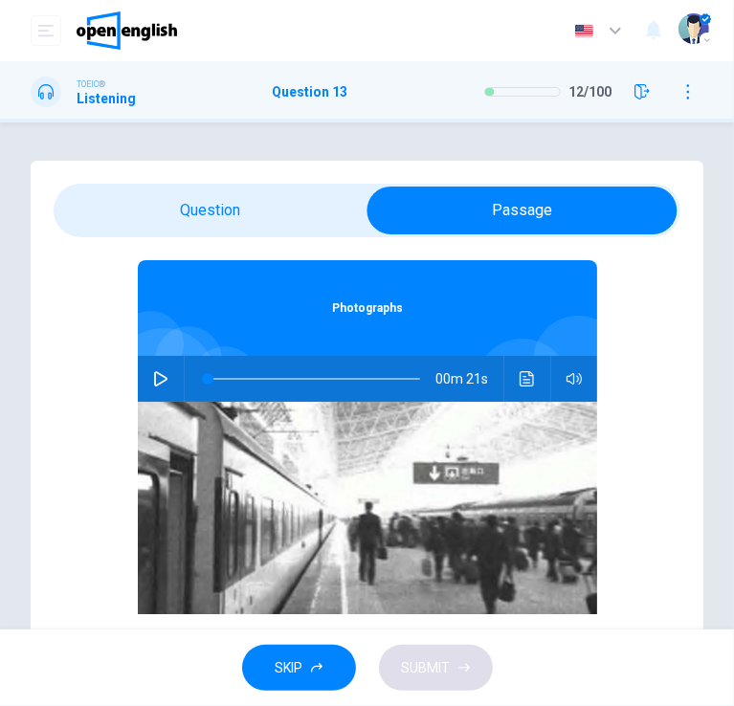
click at [154, 388] on button "button" at bounding box center [160, 379] width 31 height 46
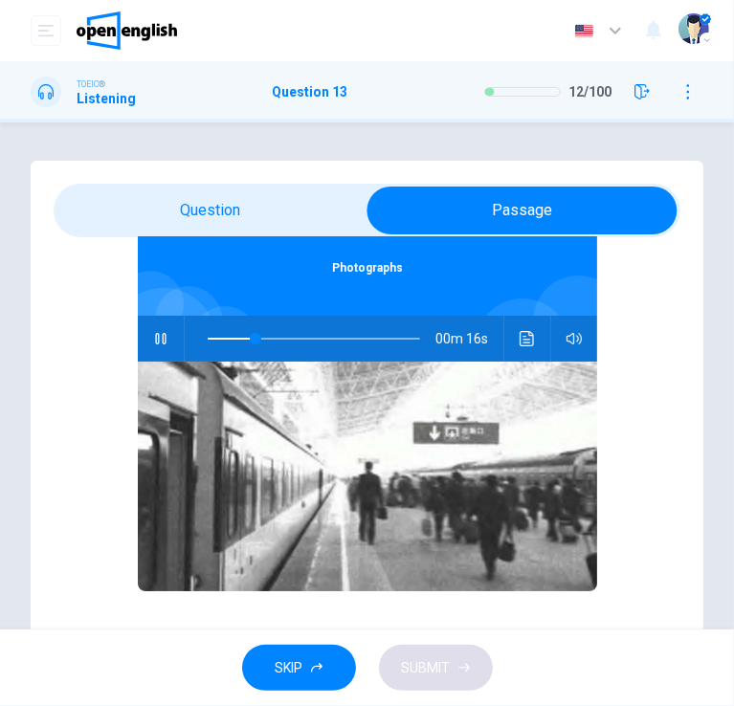
type input "**"
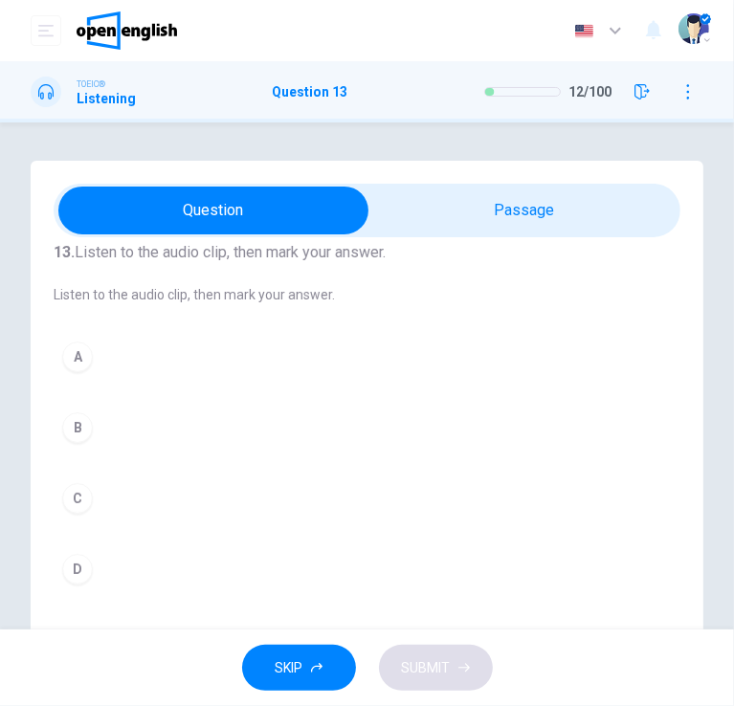
click at [100, 365] on button "A" at bounding box center [367, 357] width 627 height 48
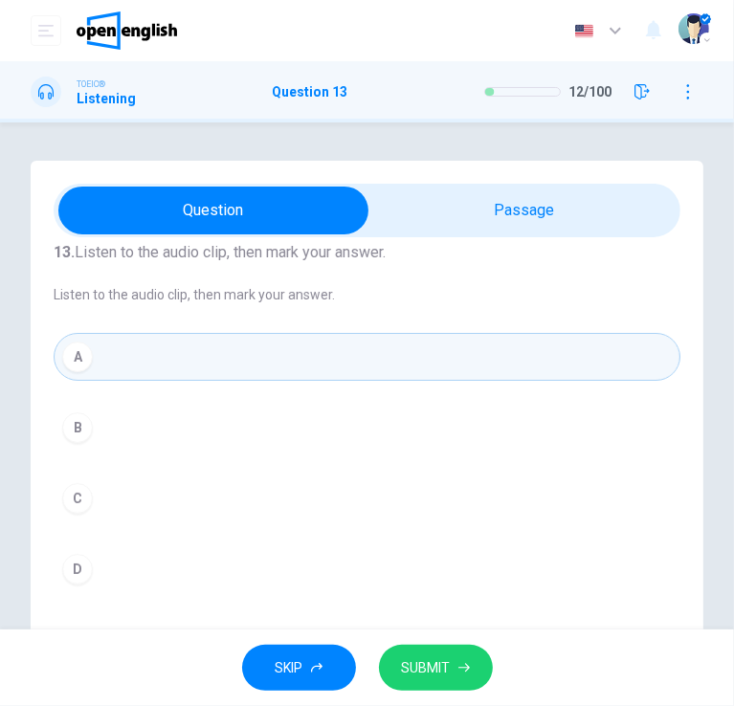
click at [431, 674] on span "SUBMIT" at bounding box center [426, 669] width 49 height 24
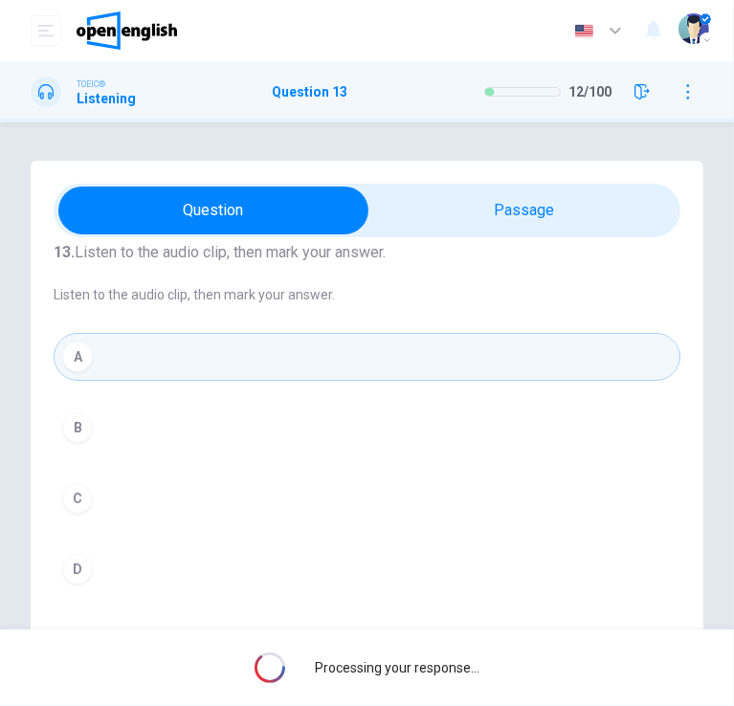
scroll to position [46, 0]
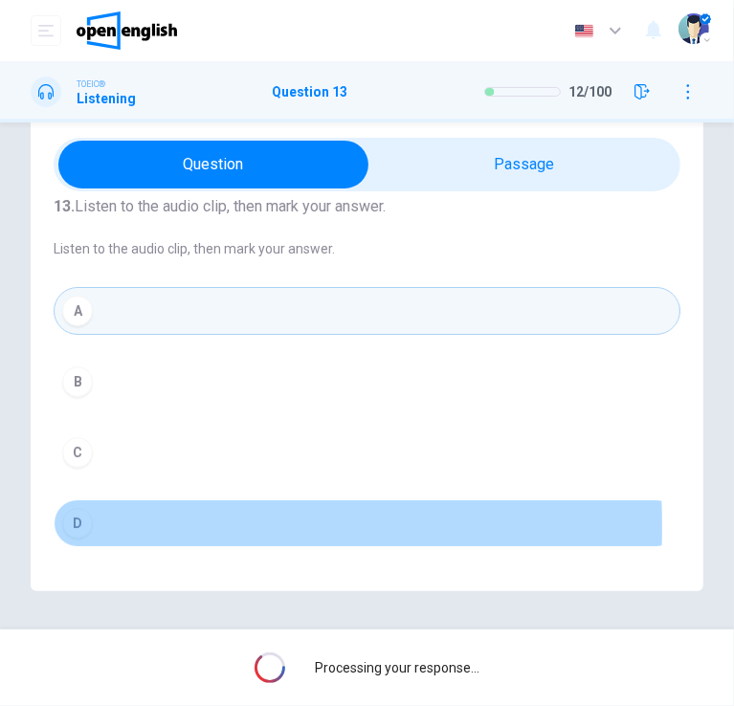
drag, startPoint x: 78, startPoint y: 524, endPoint x: 67, endPoint y: 525, distance: 10.6
click at [75, 525] on div "D" at bounding box center [77, 523] width 31 height 31
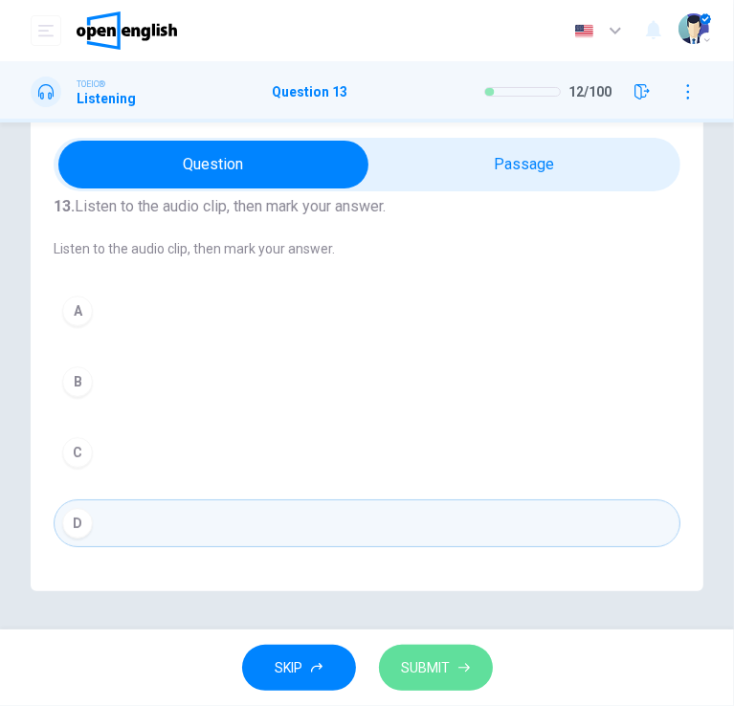
click at [463, 675] on button "SUBMIT" at bounding box center [436, 668] width 114 height 47
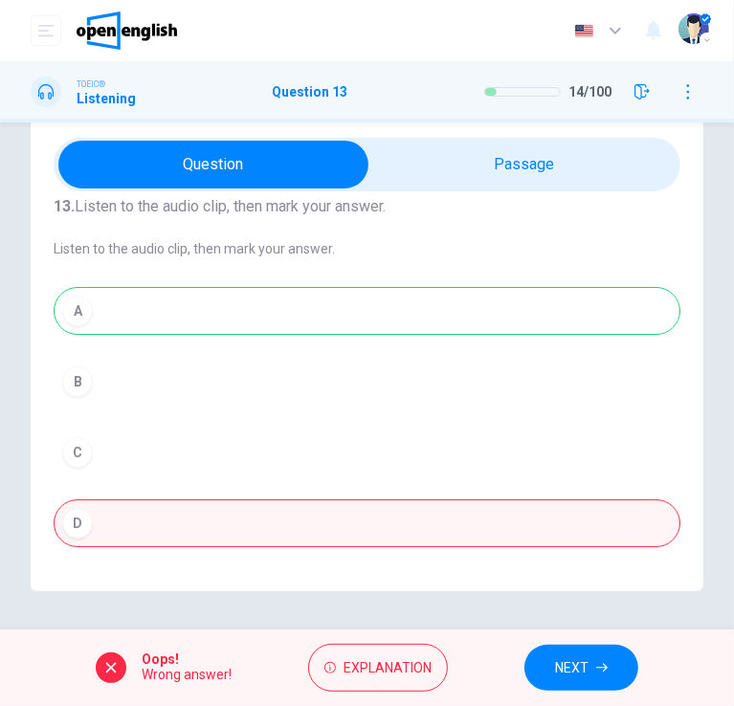
click at [628, 660] on button "NEXT" at bounding box center [581, 668] width 114 height 47
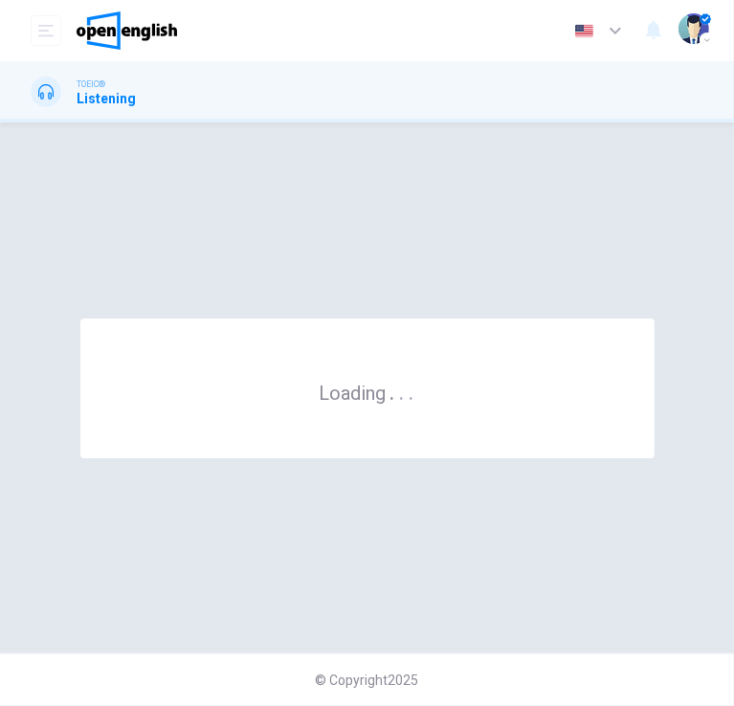
scroll to position [0, 0]
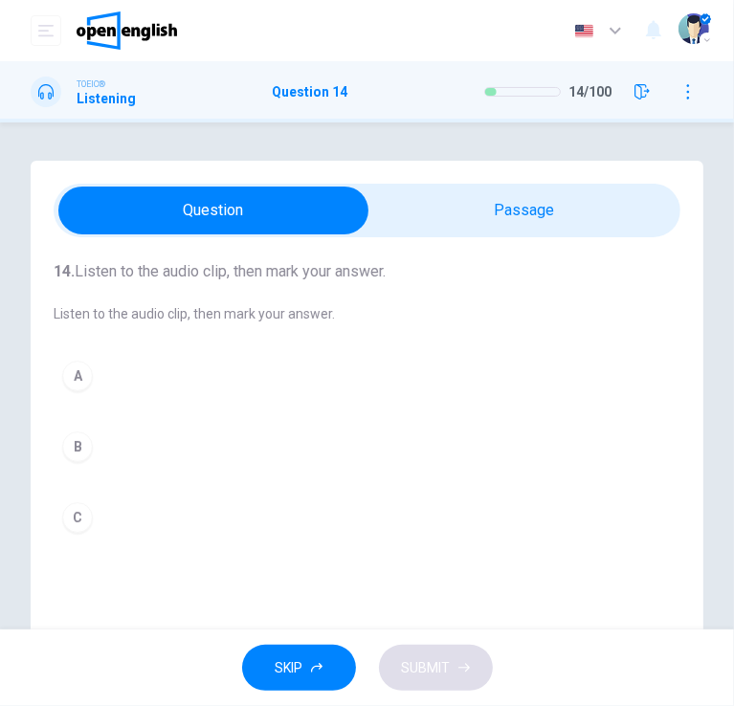
click at [647, 96] on icon "button" at bounding box center [642, 91] width 15 height 15
